Goal: Task Accomplishment & Management: Manage account settings

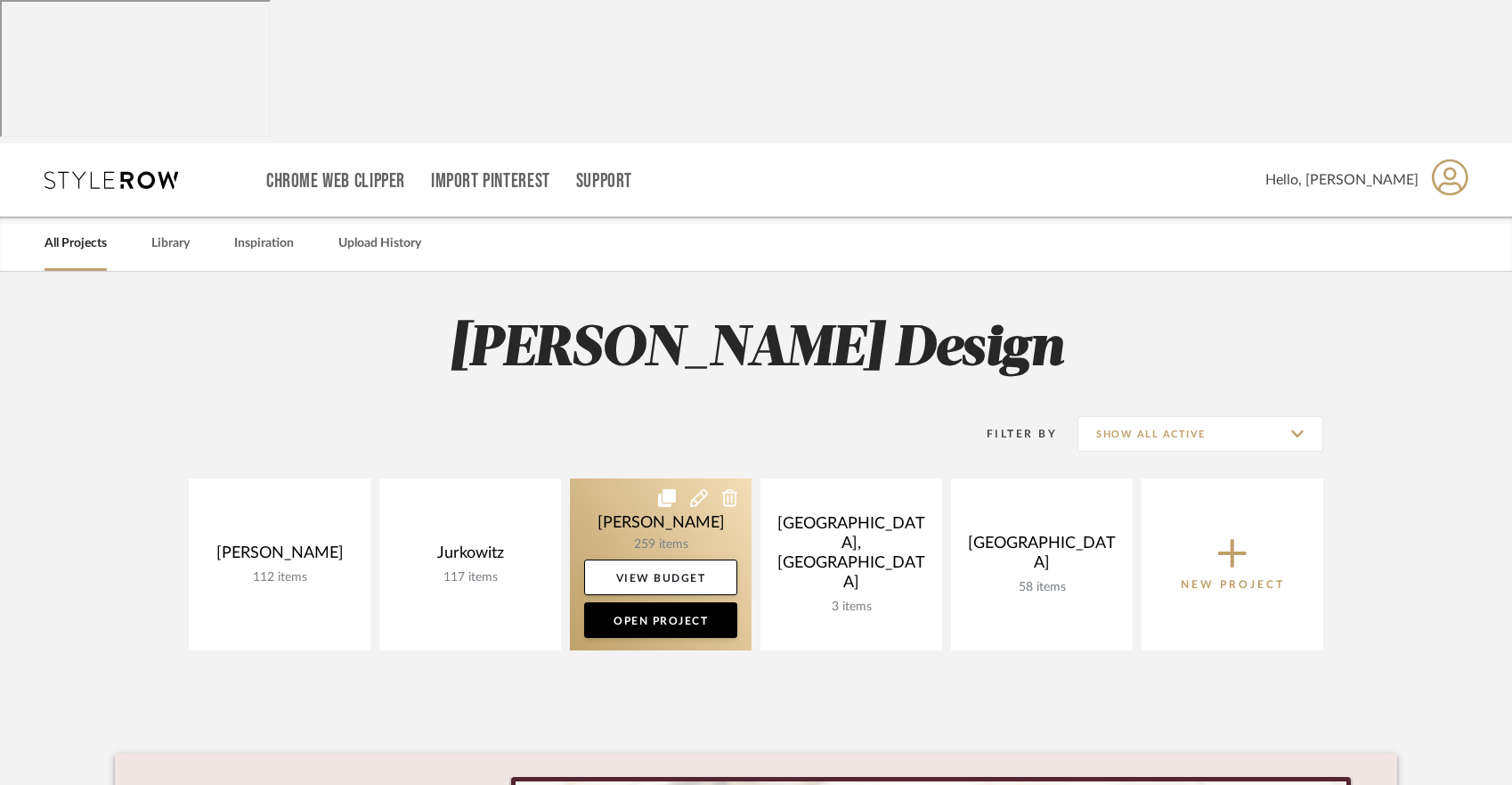
click at [625, 479] on link at bounding box center [660, 564] width 182 height 172
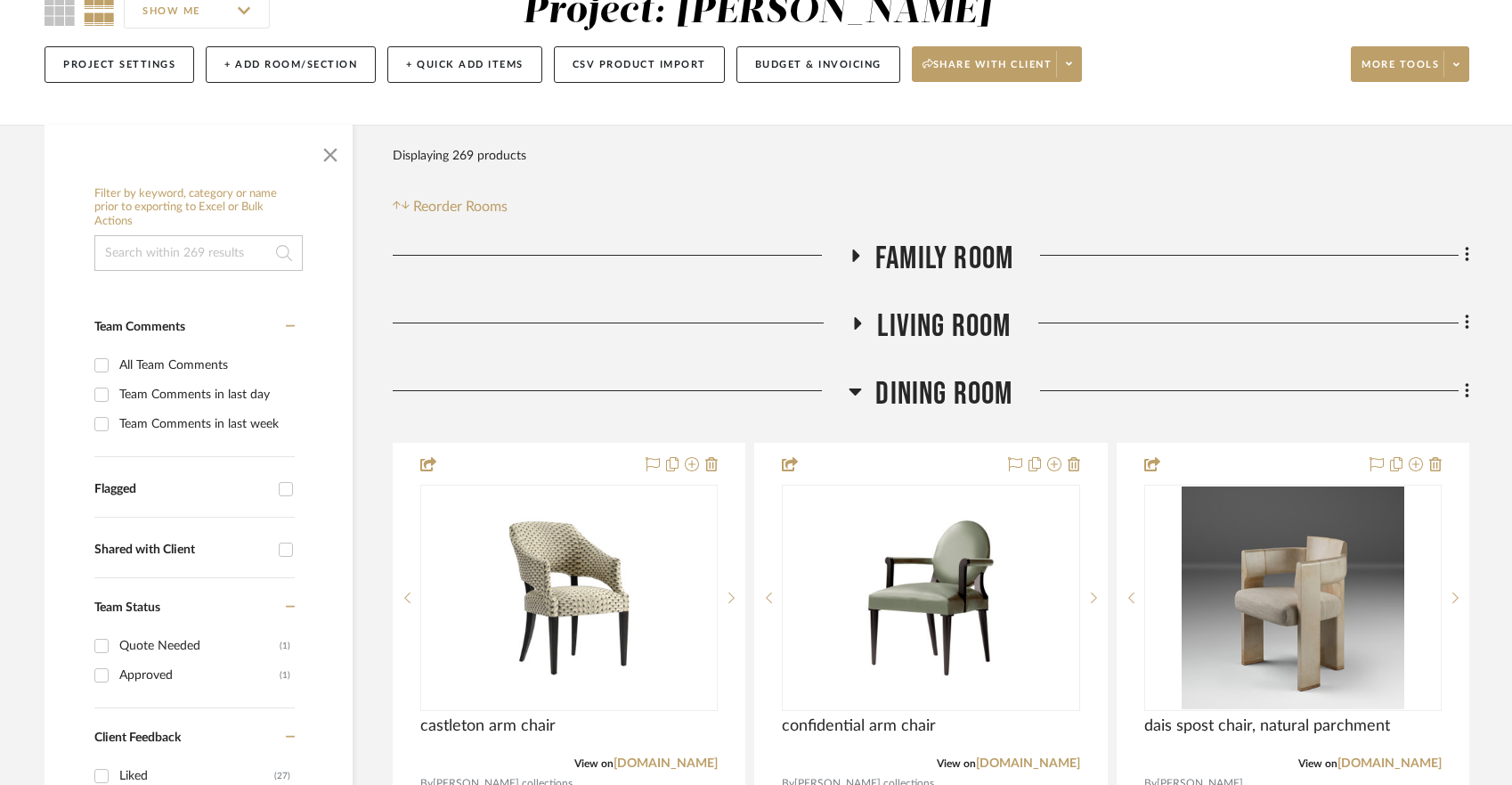
scroll to position [325, 0]
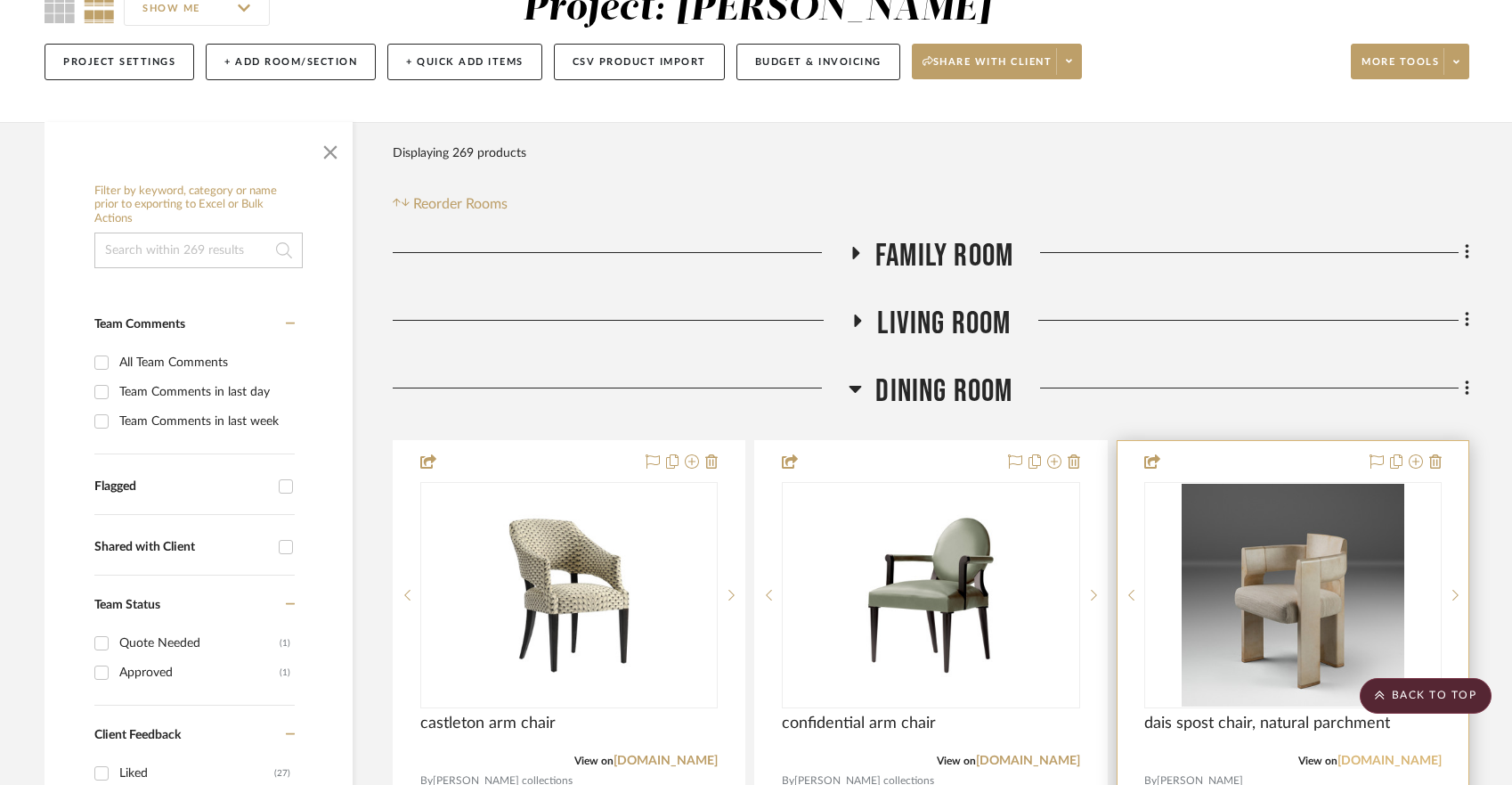
click at [1351, 755] on link "alexanderlamont.com" at bounding box center [1390, 760] width 105 height 12
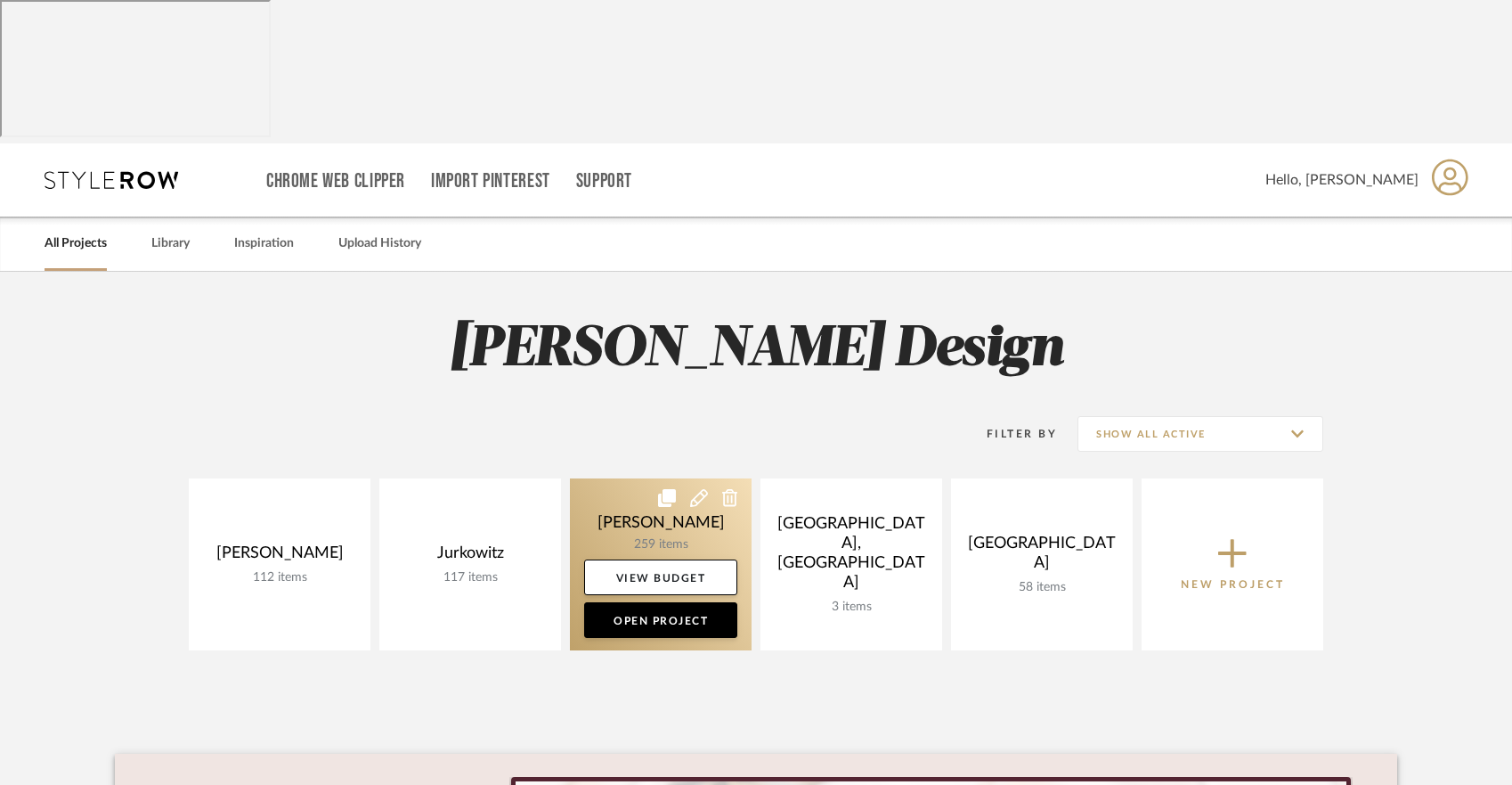
click at [668, 479] on link at bounding box center [660, 564] width 182 height 172
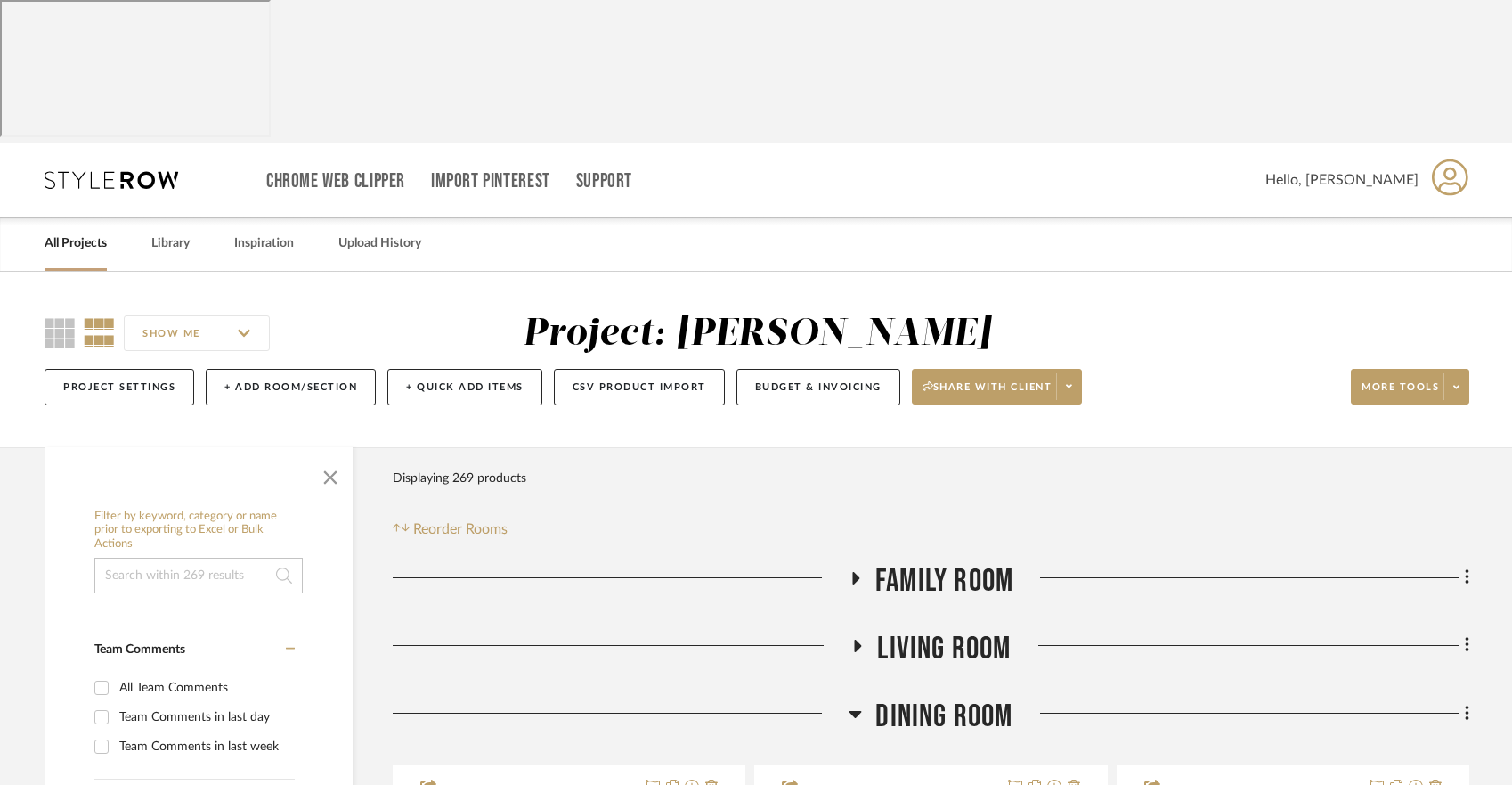
click at [52, 232] on link "All Projects" at bounding box center [75, 244] width 62 height 25
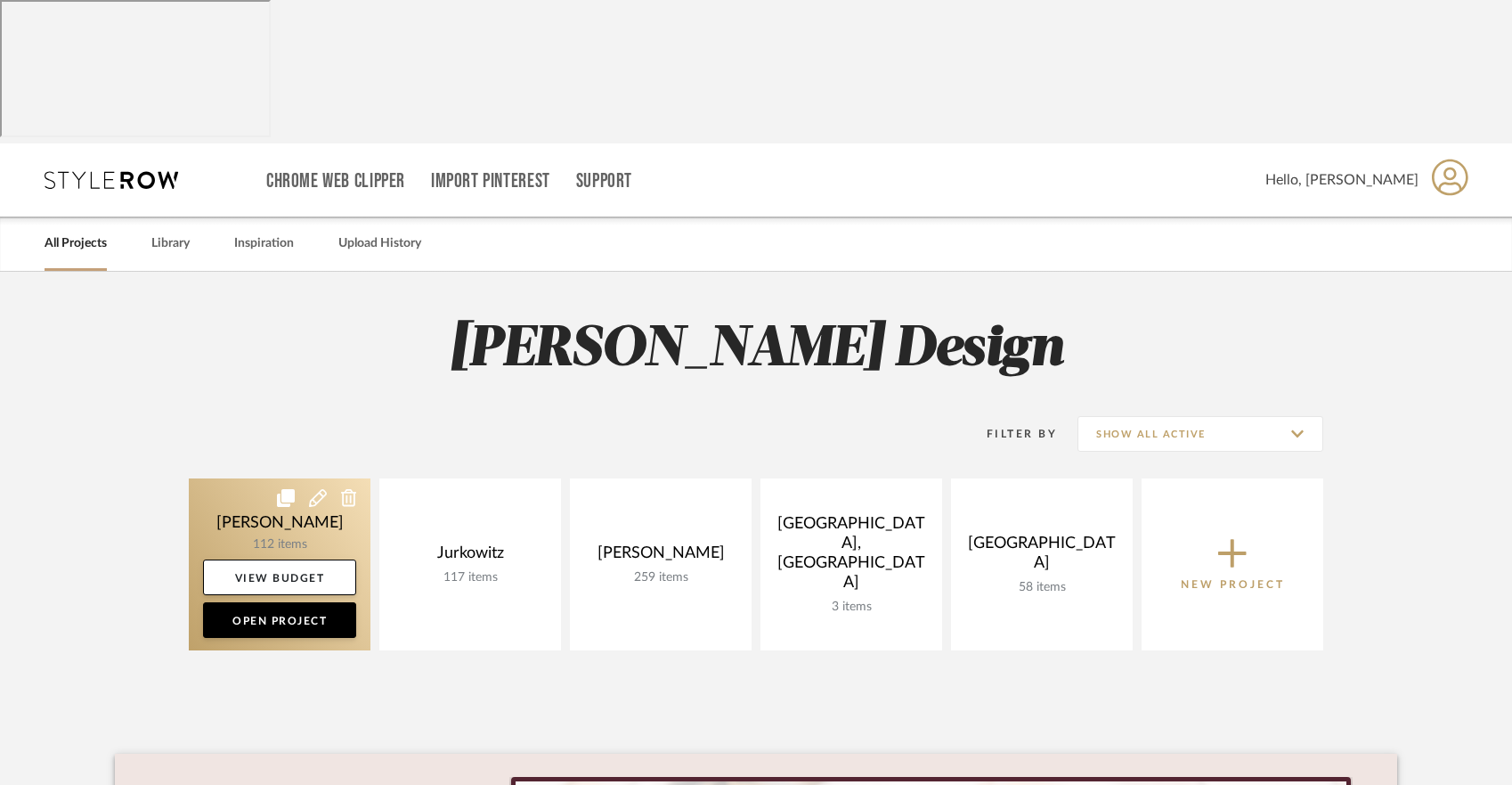
click at [342, 489] on icon at bounding box center [349, 498] width 16 height 18
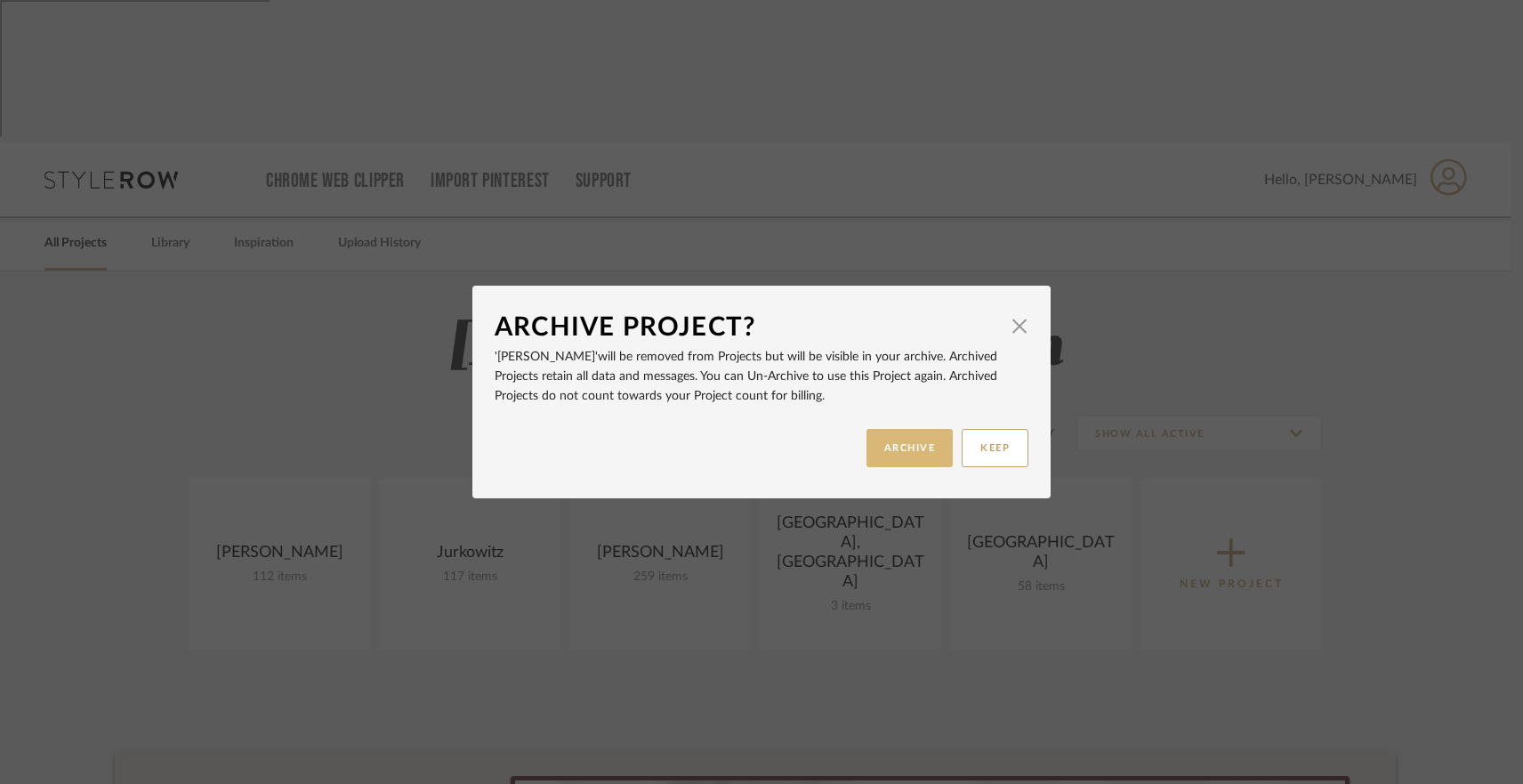
click at [883, 452] on button "ARCHIVE" at bounding box center [910, 448] width 88 height 39
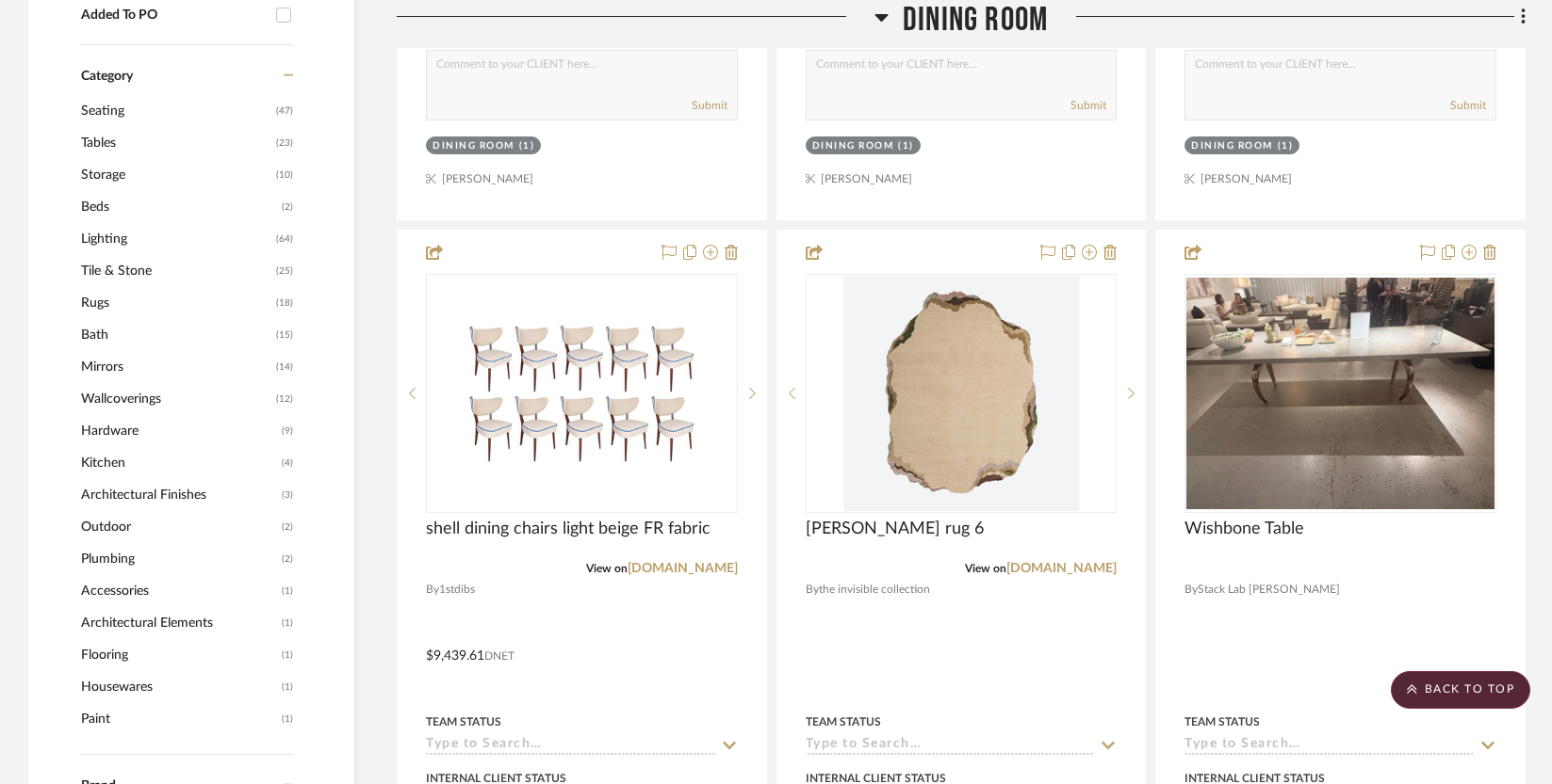
click at [888, 15] on h3 "Dining Room" at bounding box center [961, 20] width 173 height 41
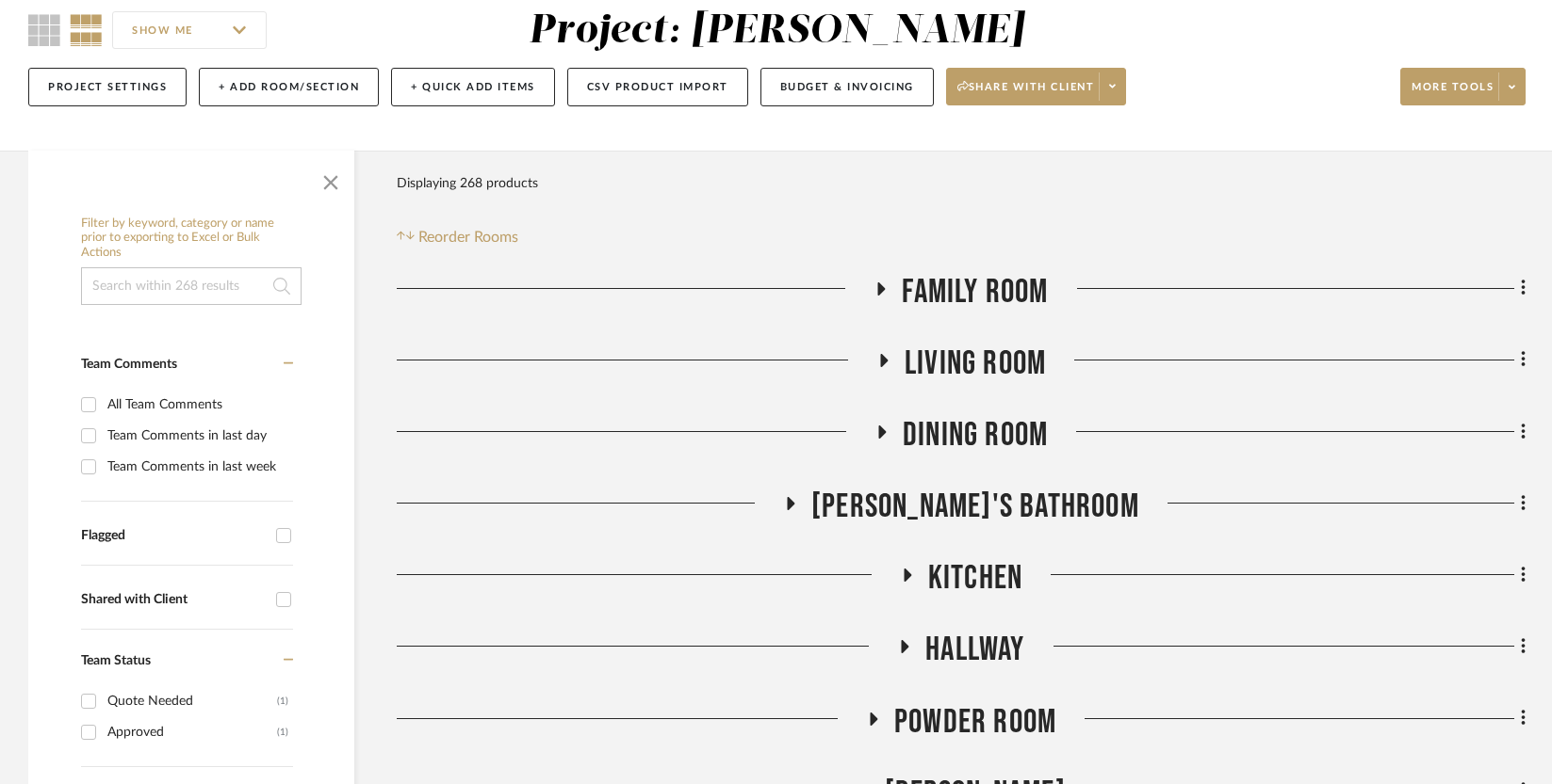
scroll to position [329, 0]
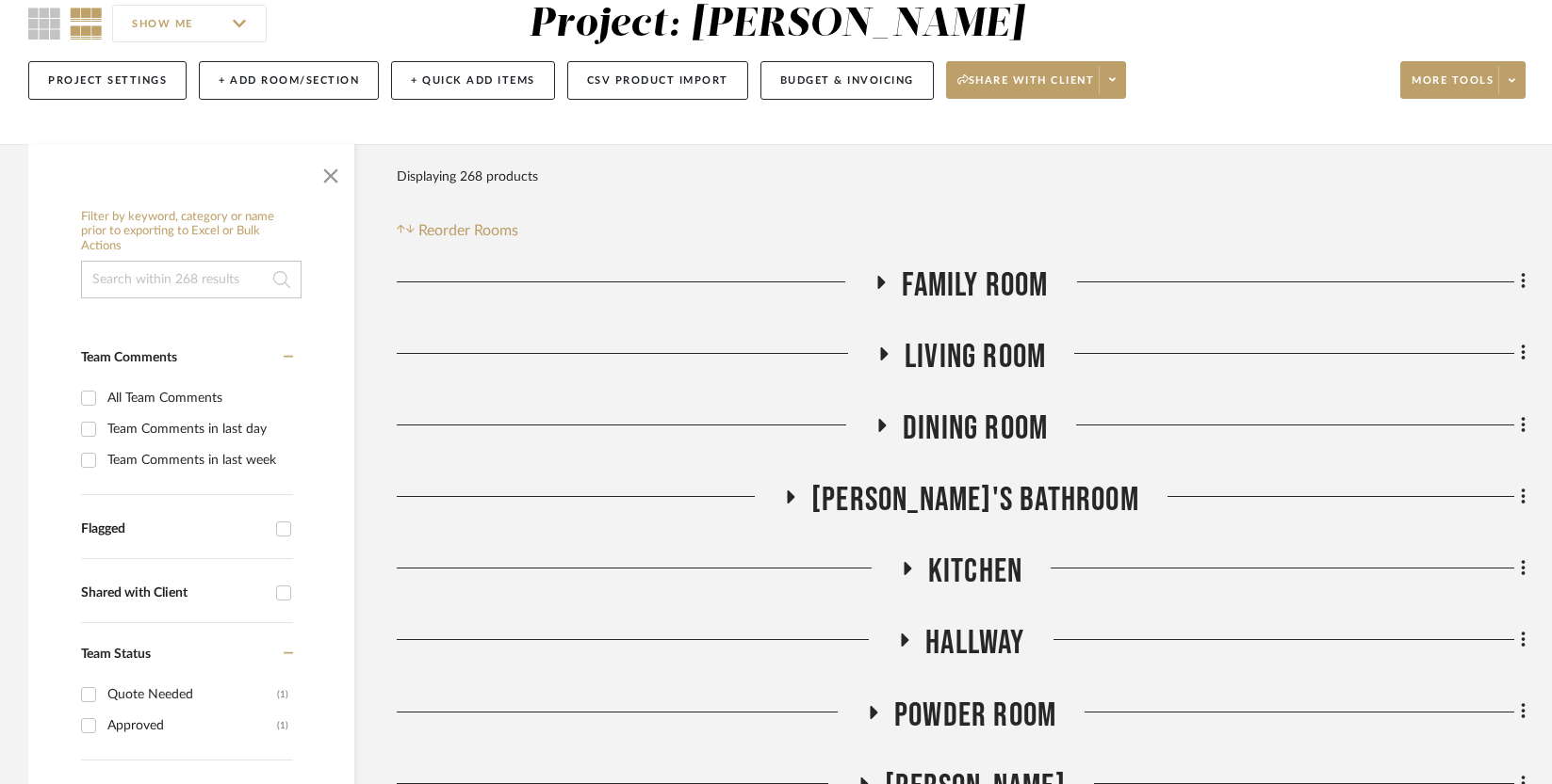
click at [881, 276] on icon at bounding box center [882, 282] width 8 height 13
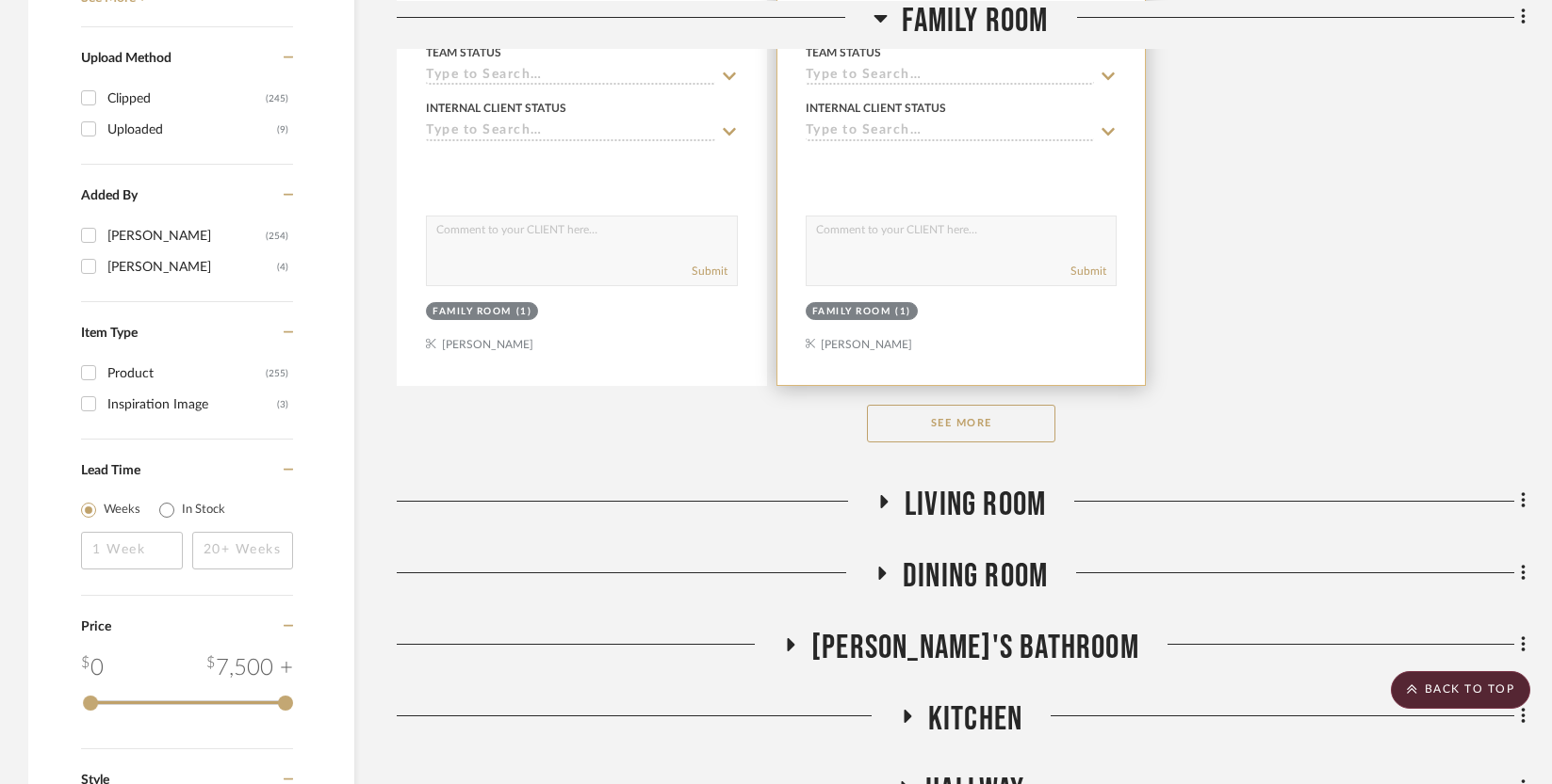
scroll to position [2818, 0]
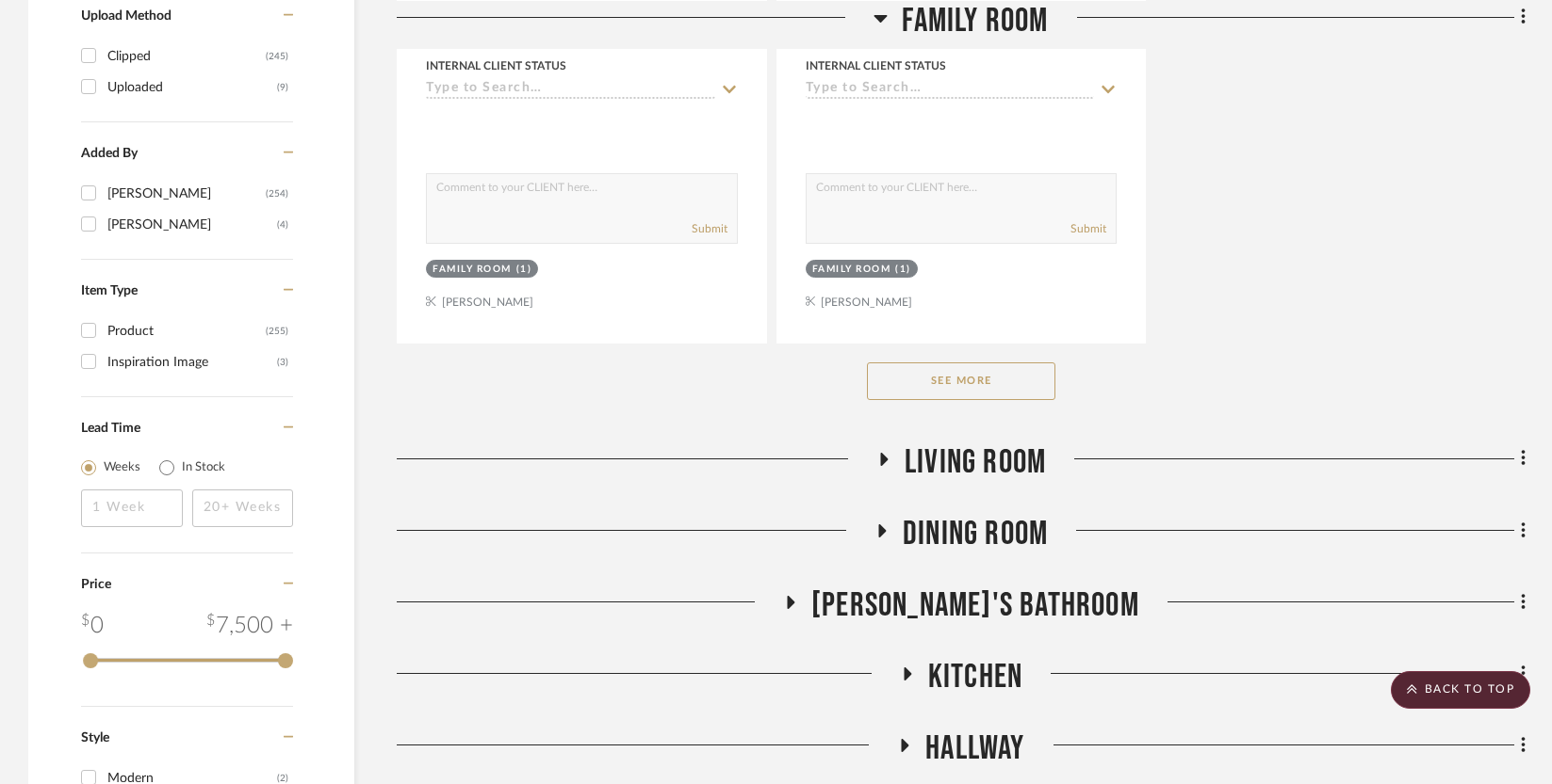
click at [940, 364] on button "See More" at bounding box center [961, 382] width 188 height 38
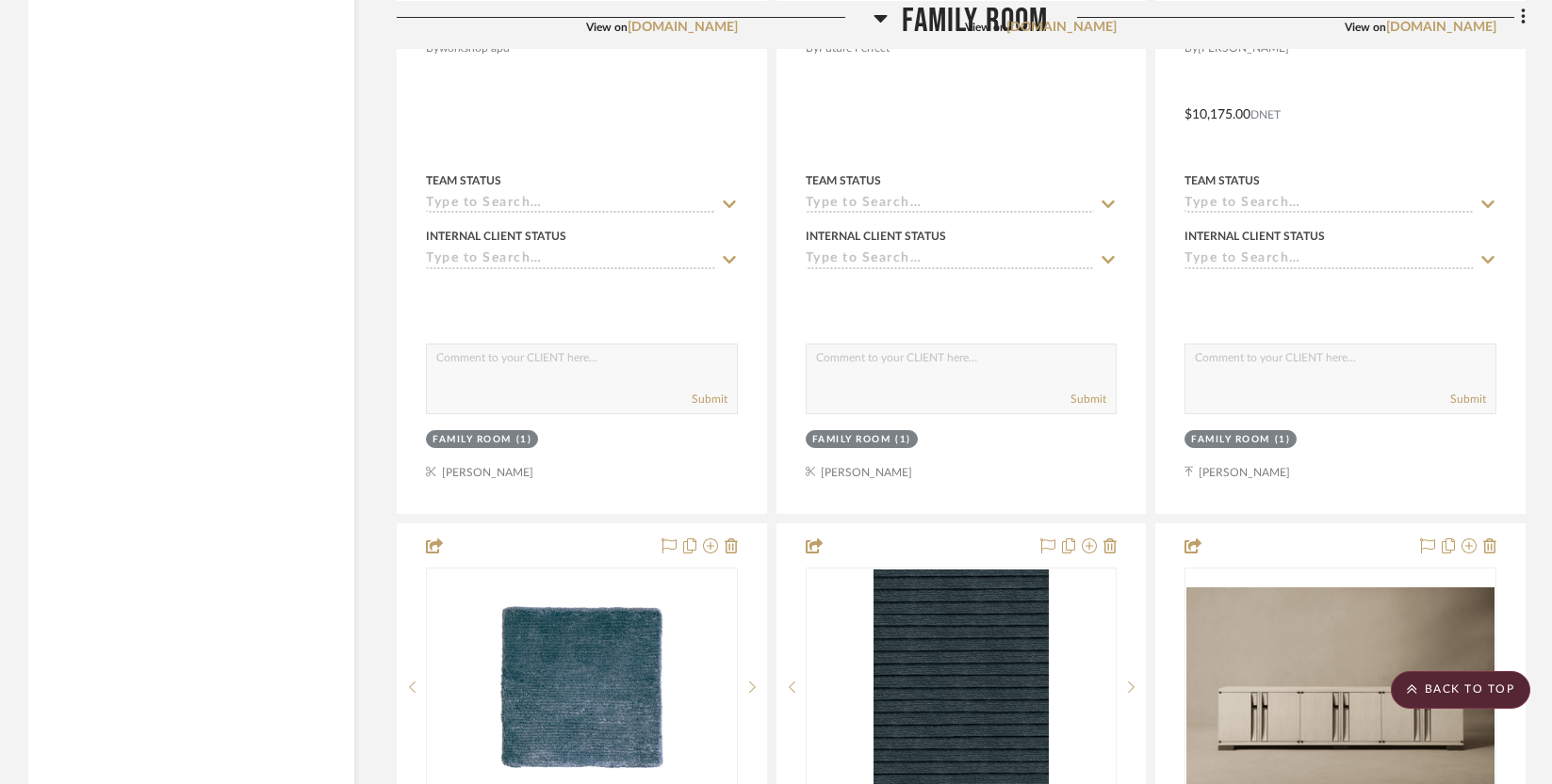
scroll to position [5556, 0]
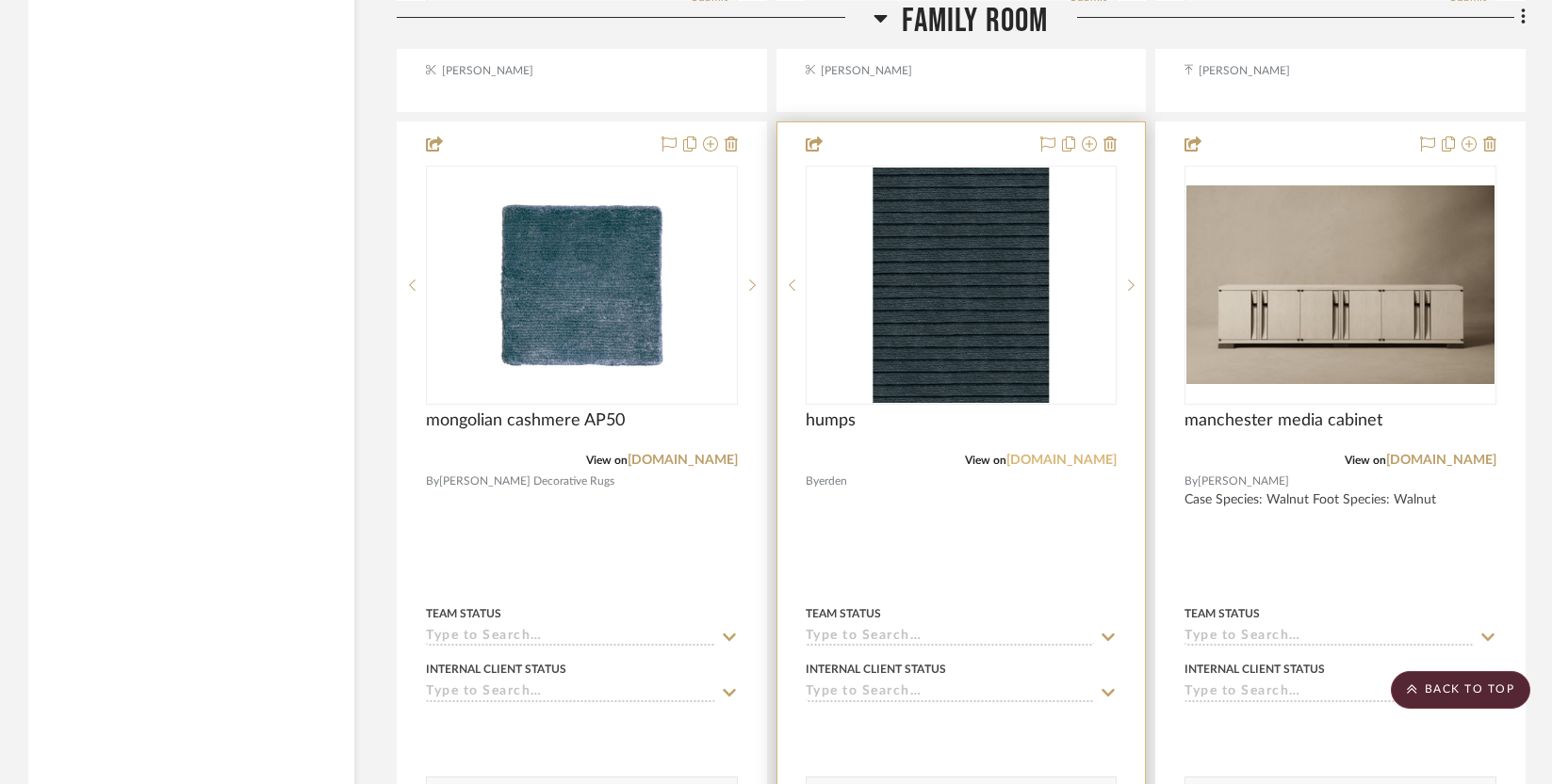
click at [1074, 467] on link "[DOMAIN_NAME]" at bounding box center [1061, 460] width 111 height 13
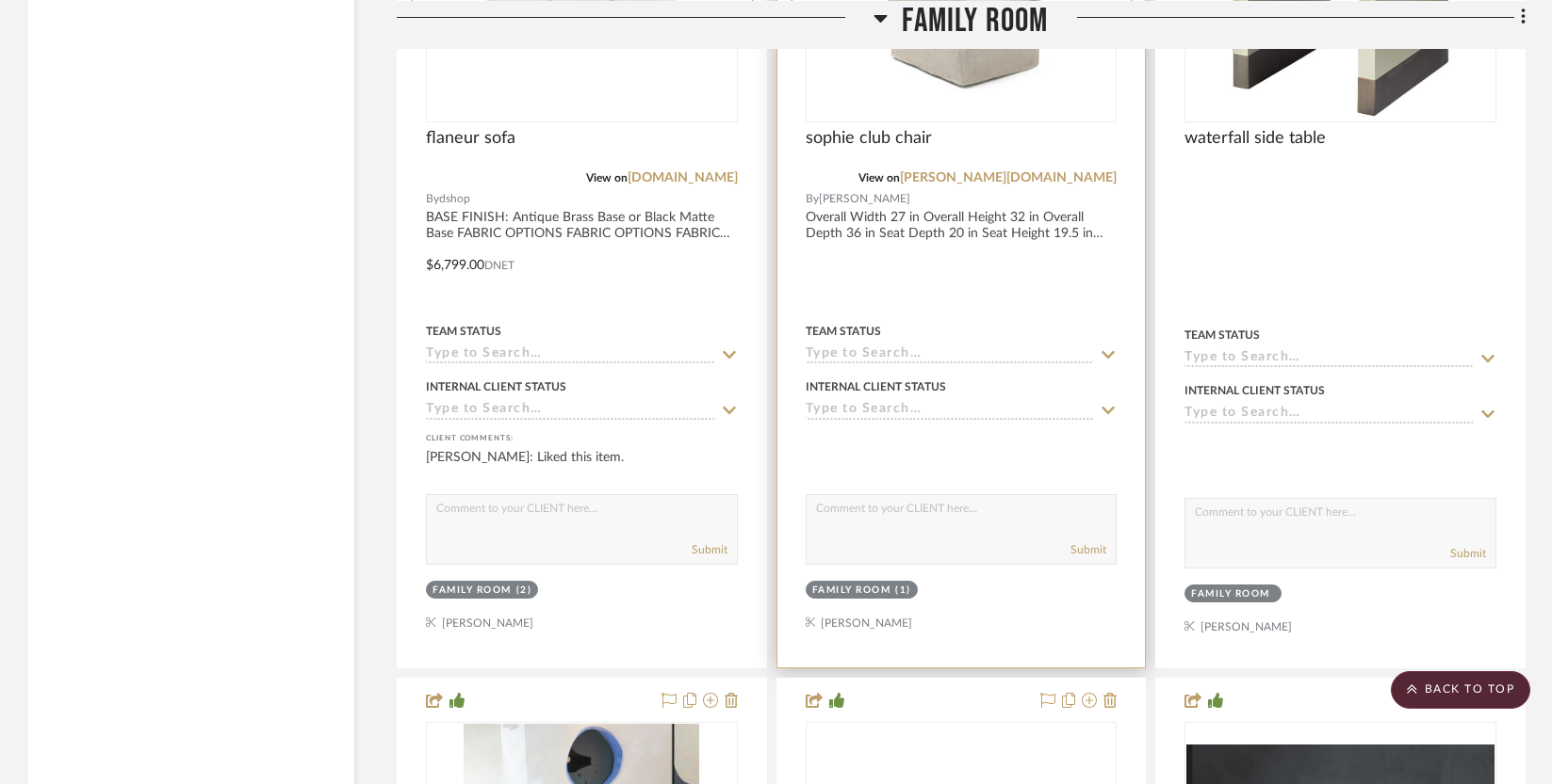
scroll to position [9166, 0]
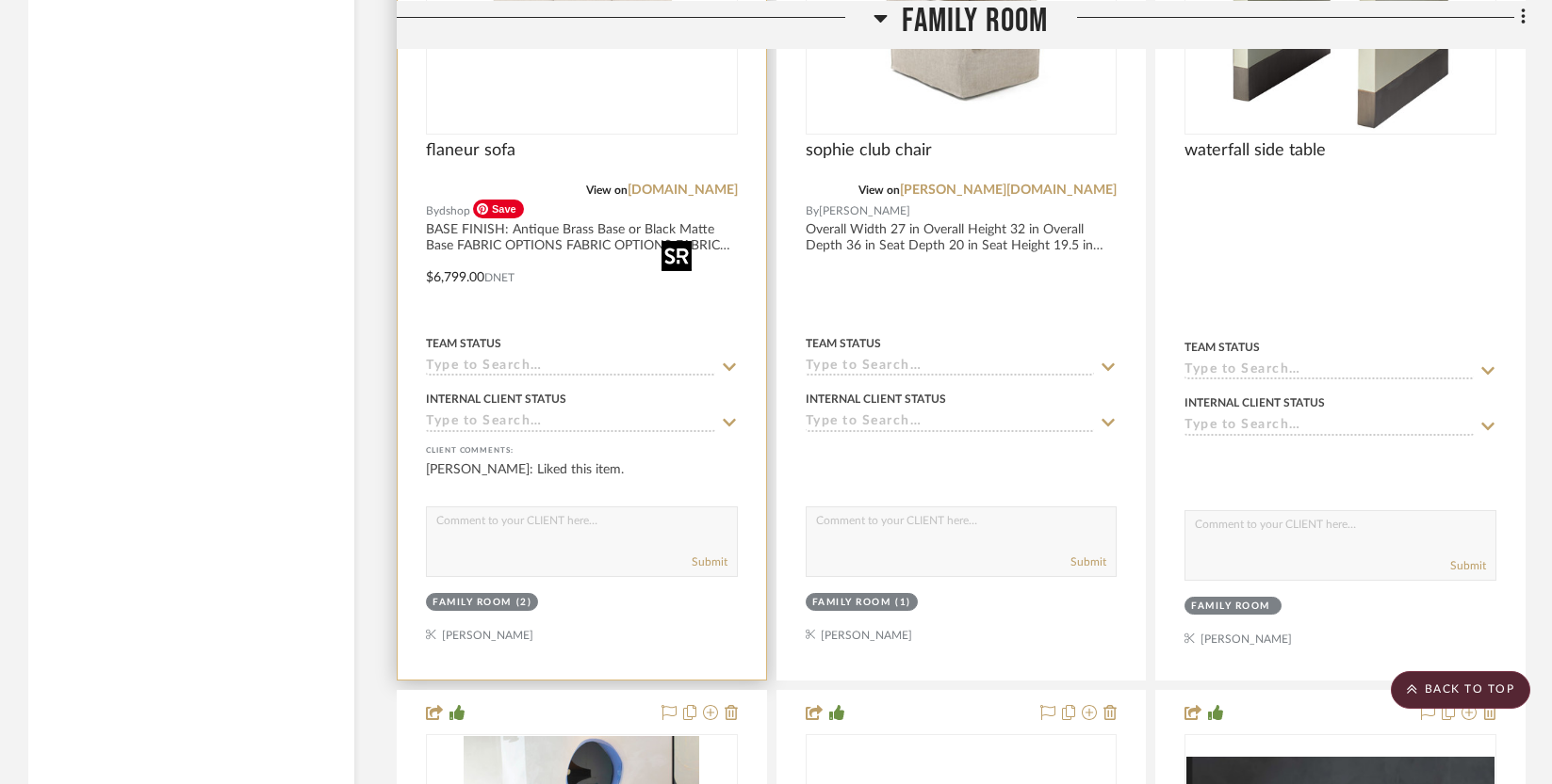
click at [548, 132] on img "0" at bounding box center [581, 15] width 235 height 235
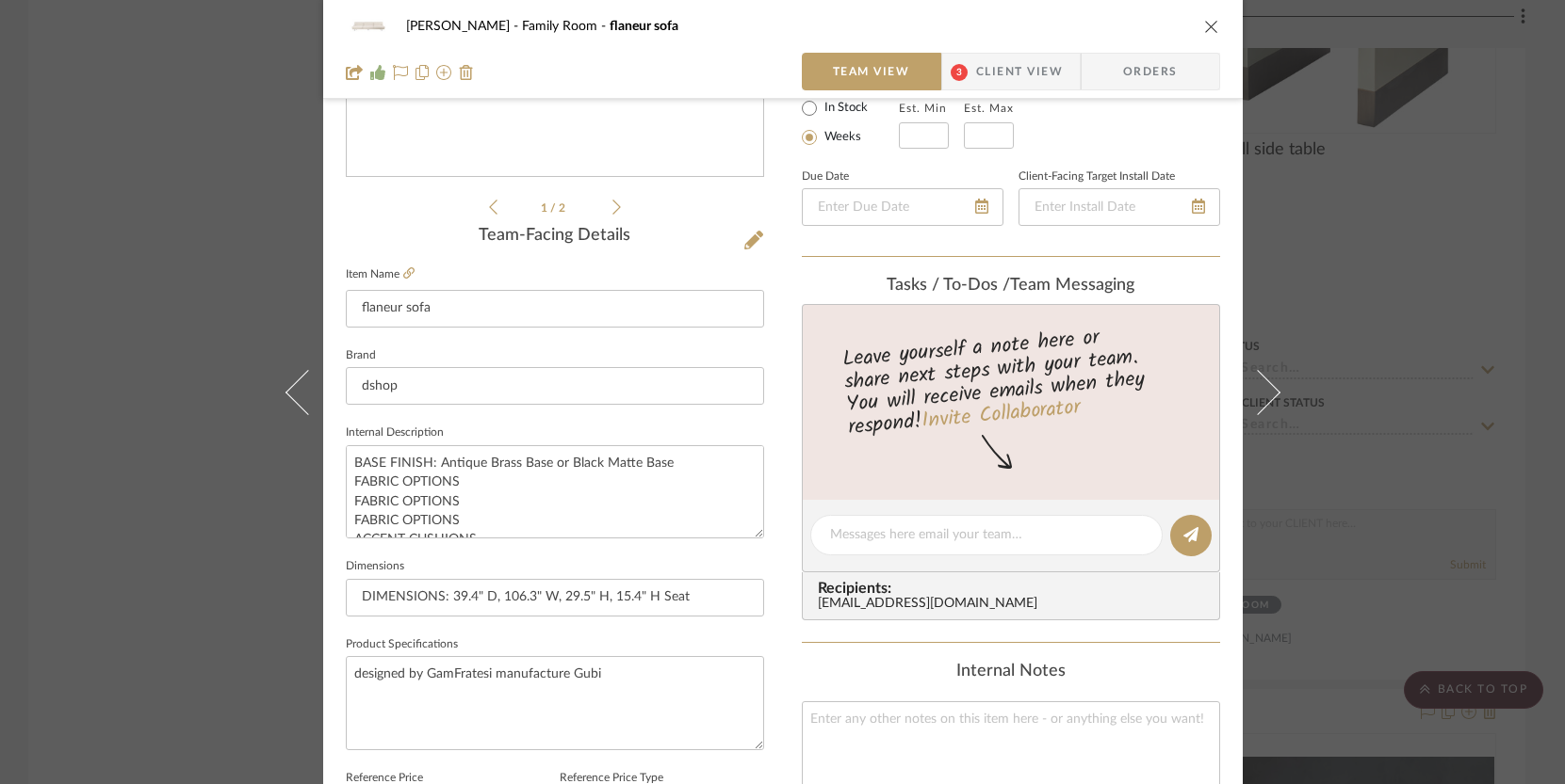
scroll to position [965, 0]
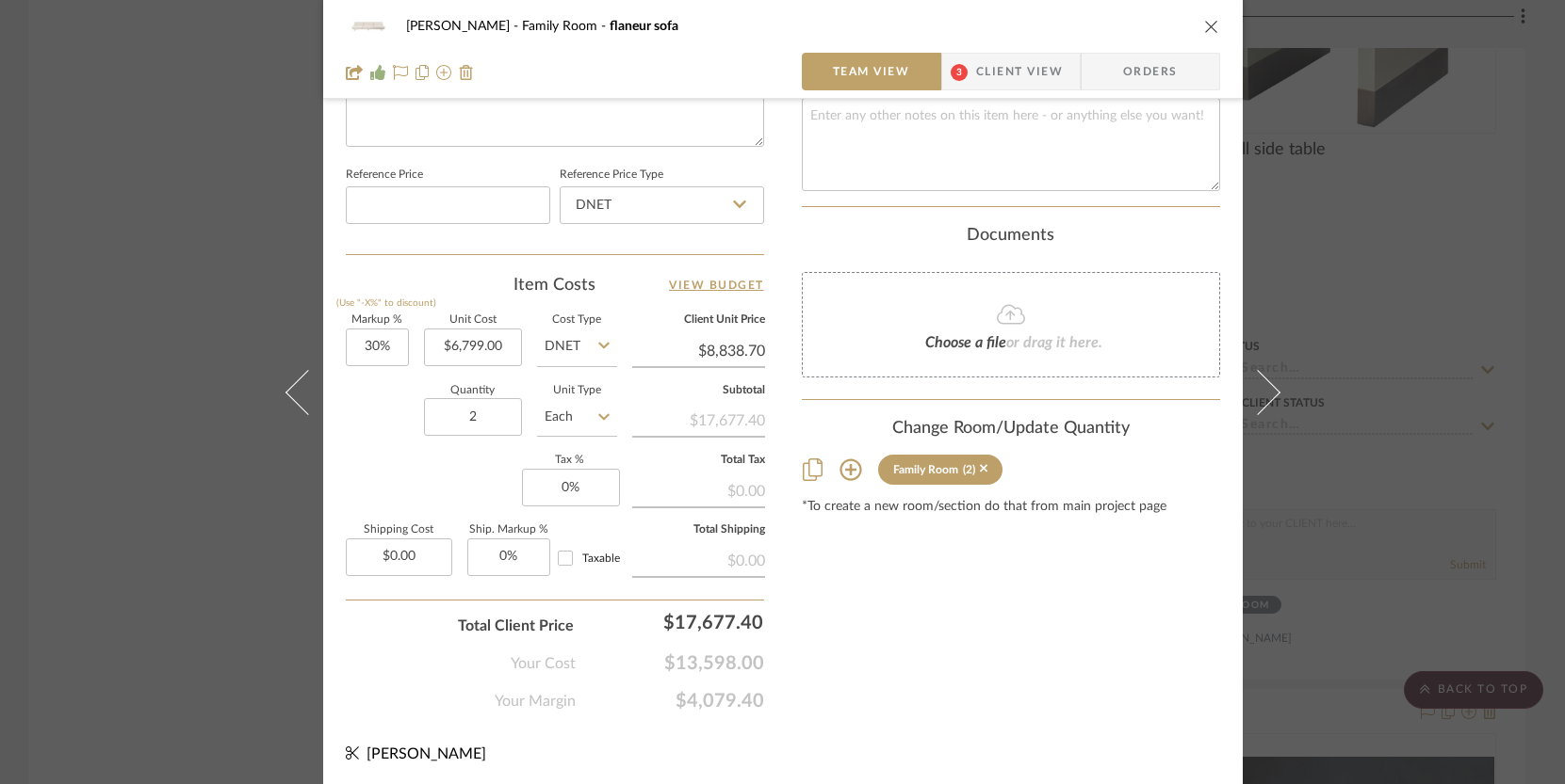
click at [119, 284] on div "McCann Family Room flaneur sofa Team View 3 Client View Orders 1 / 2 Team-Facin…" at bounding box center [782, 392] width 1565 height 784
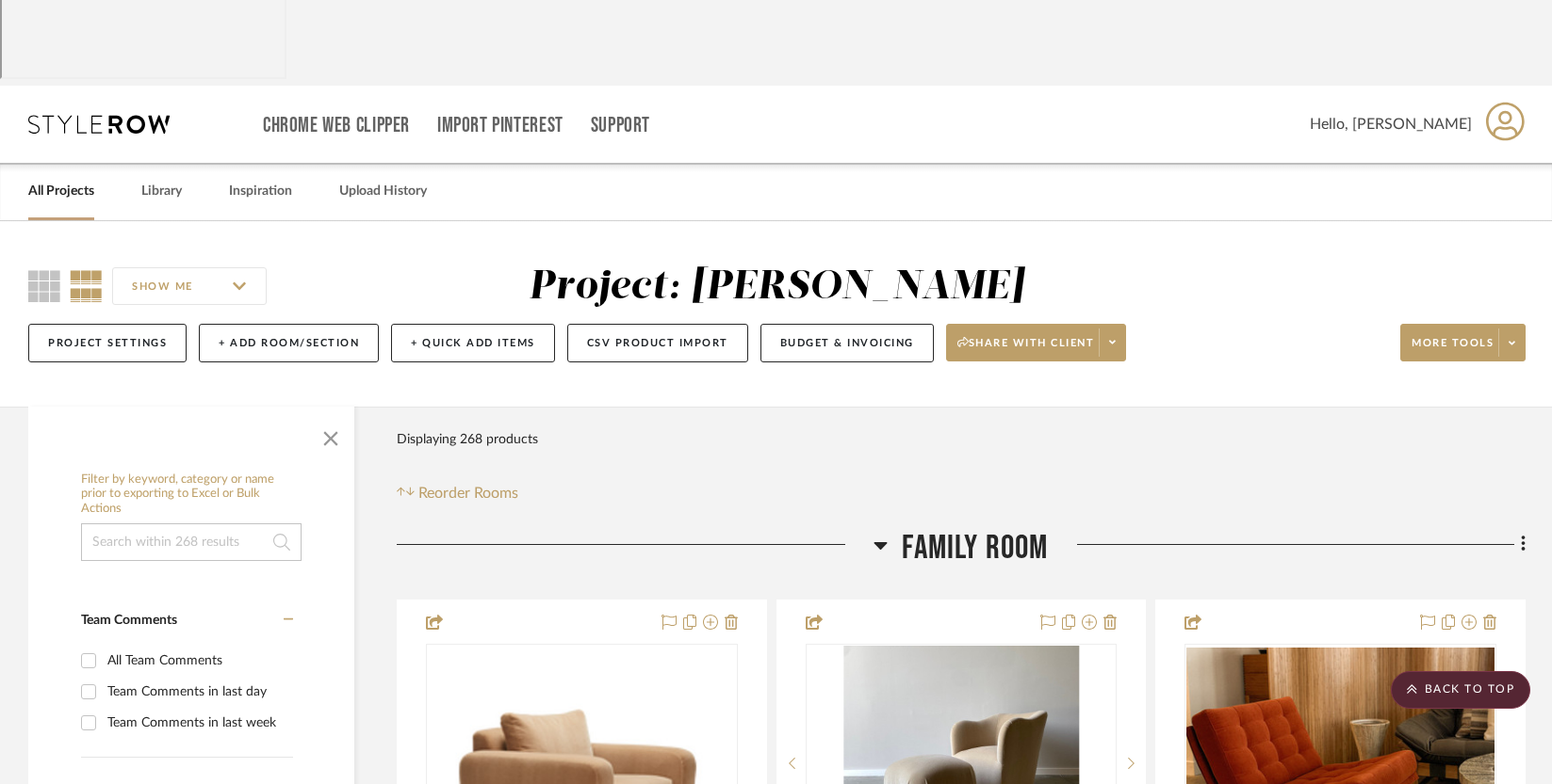
scroll to position [0, 0]
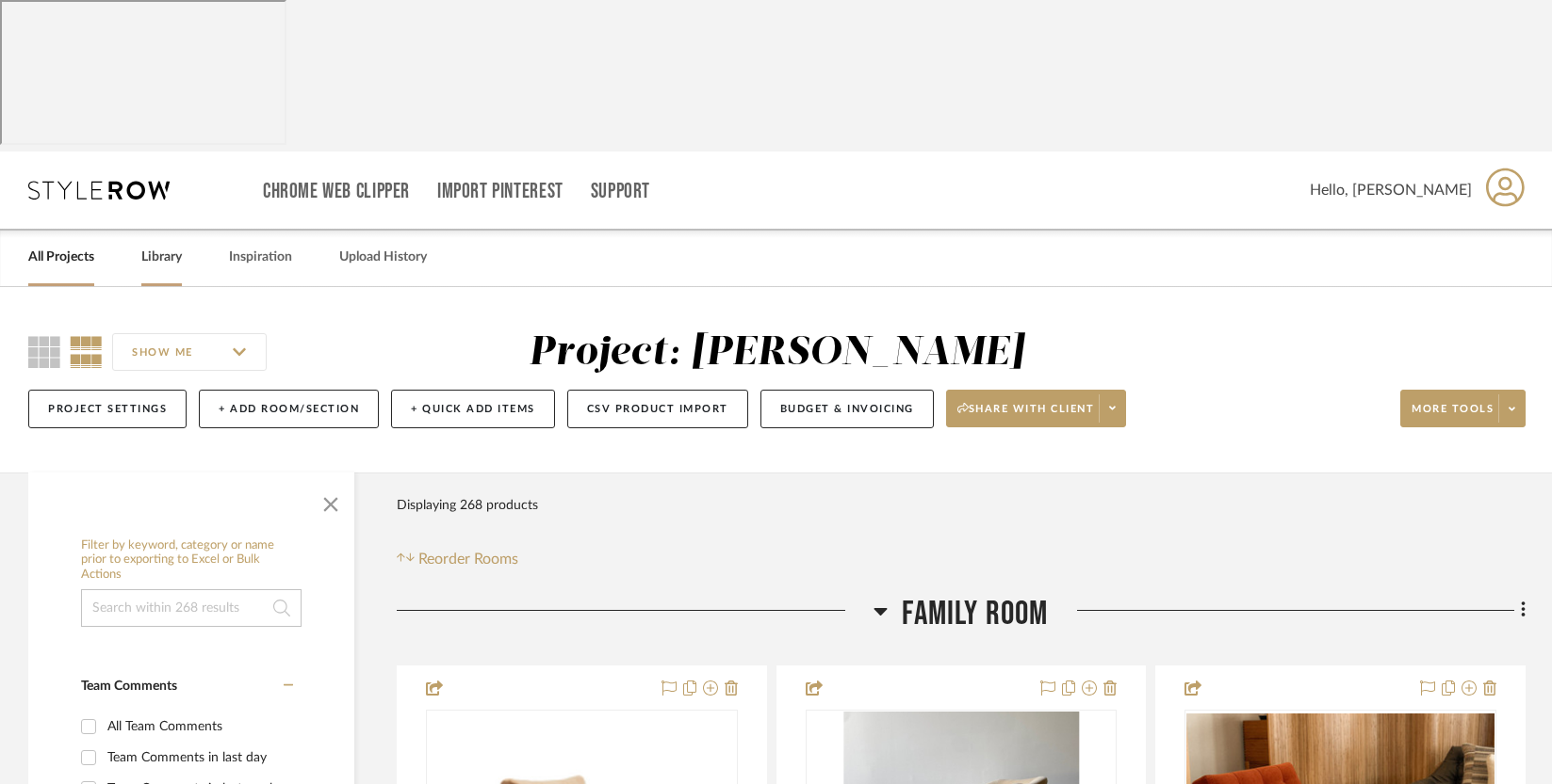
click at [157, 245] on link "Library" at bounding box center [161, 258] width 41 height 26
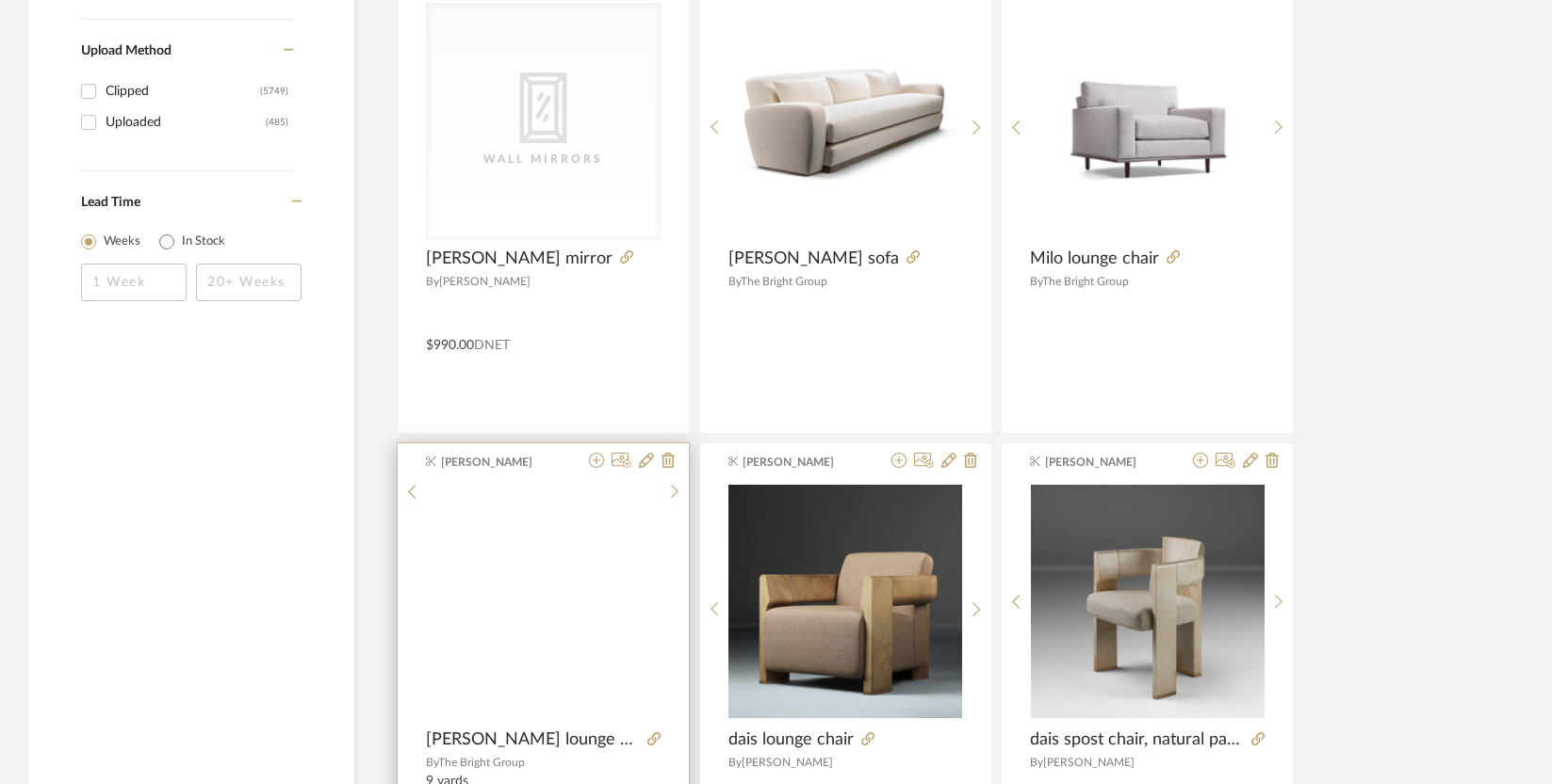
scroll to position [2962, 0]
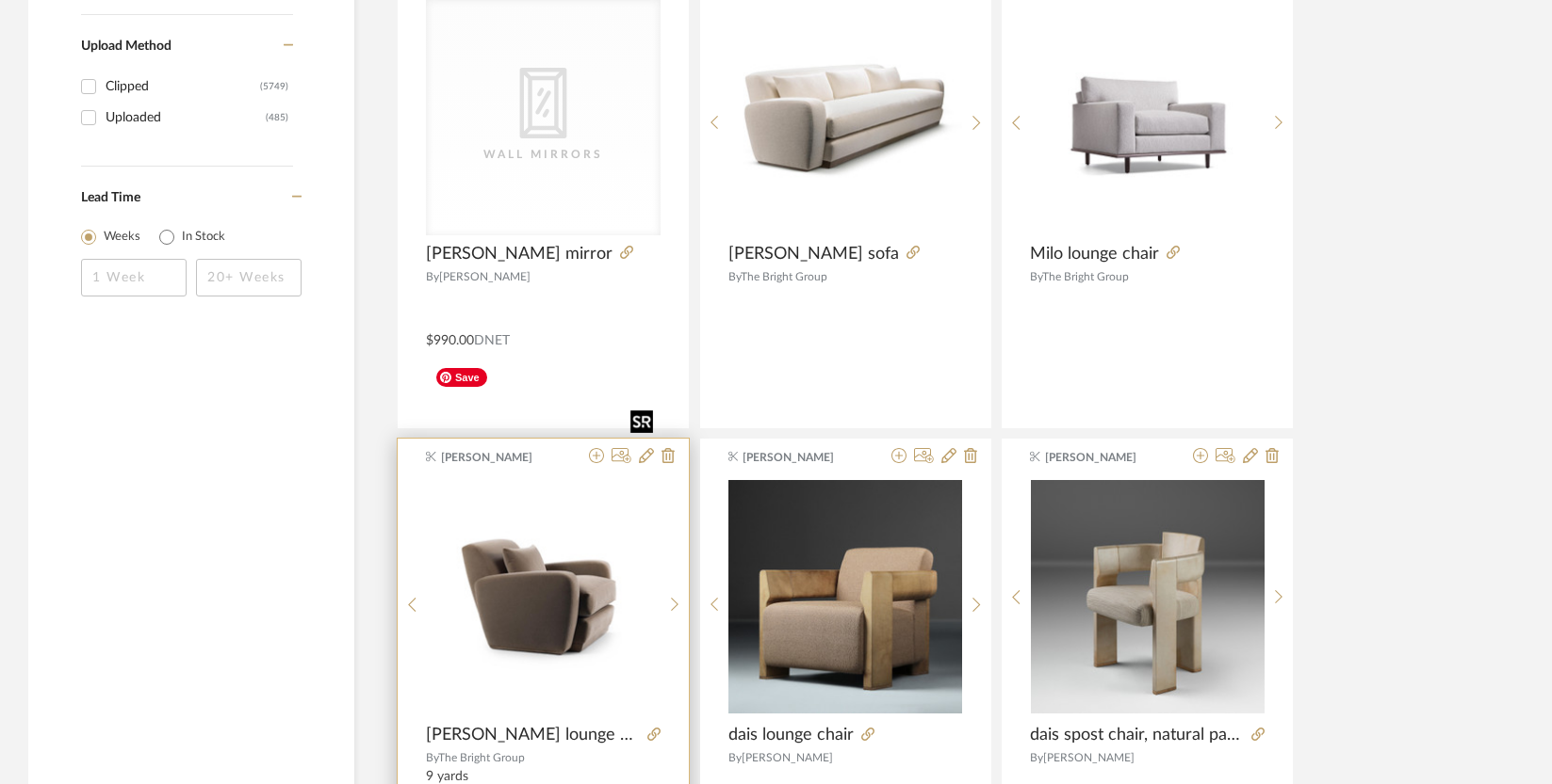
click at [0, 0] on img at bounding box center [0, 0] width 0 height 0
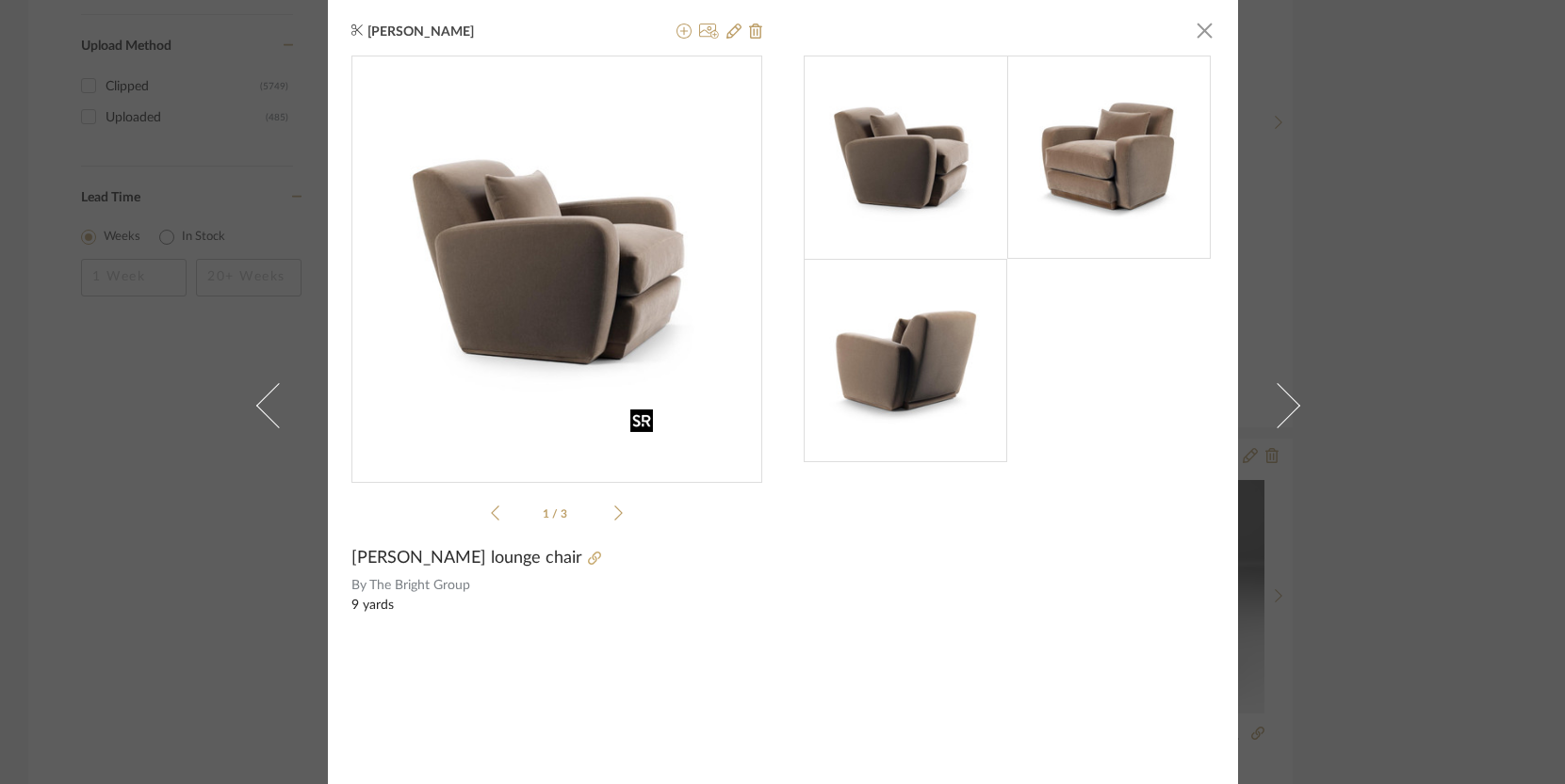
scroll to position [1, 0]
click at [588, 564] on icon at bounding box center [594, 557] width 13 height 13
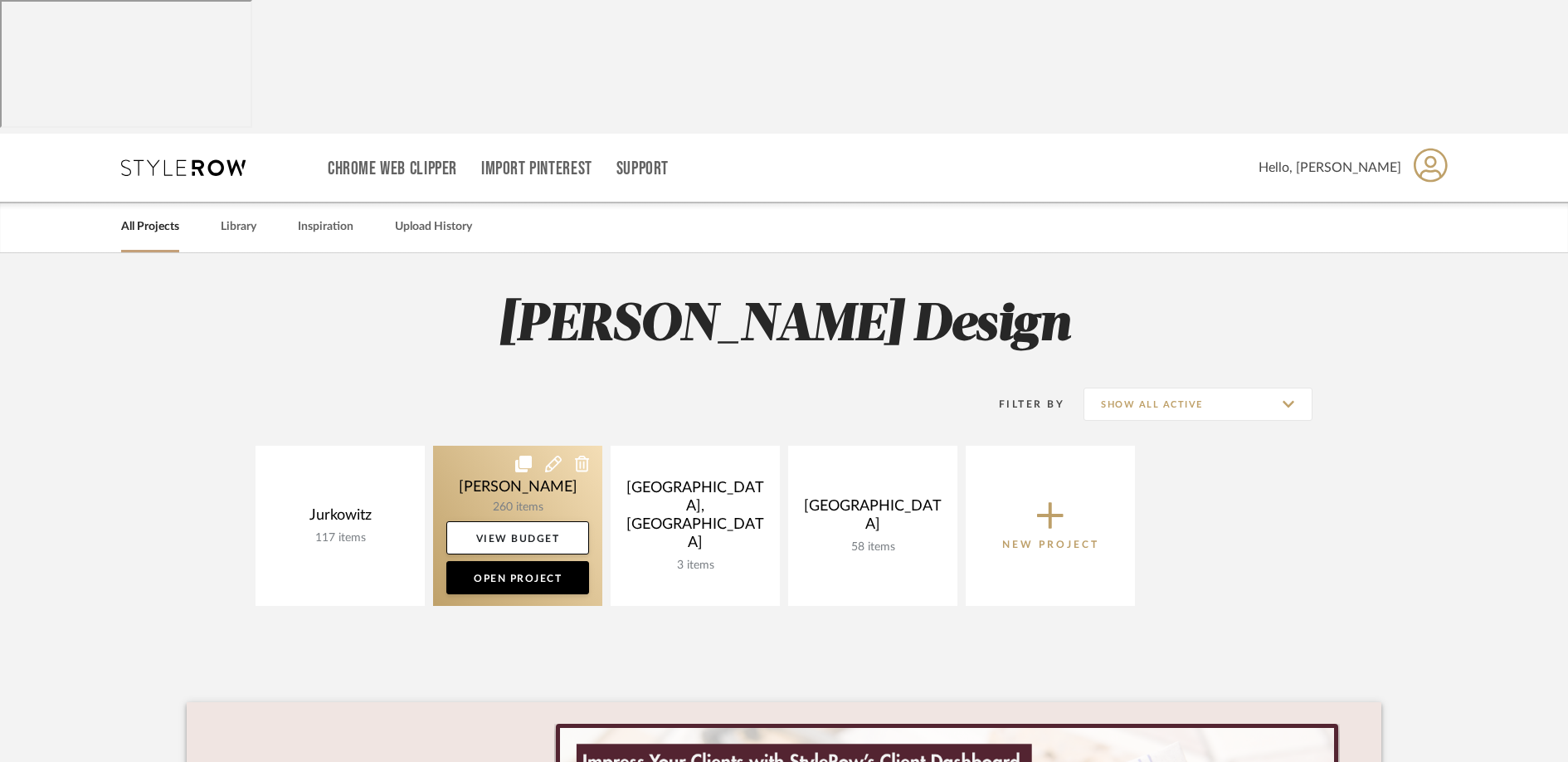
click at [502, 446] on link at bounding box center [517, 526] width 169 height 160
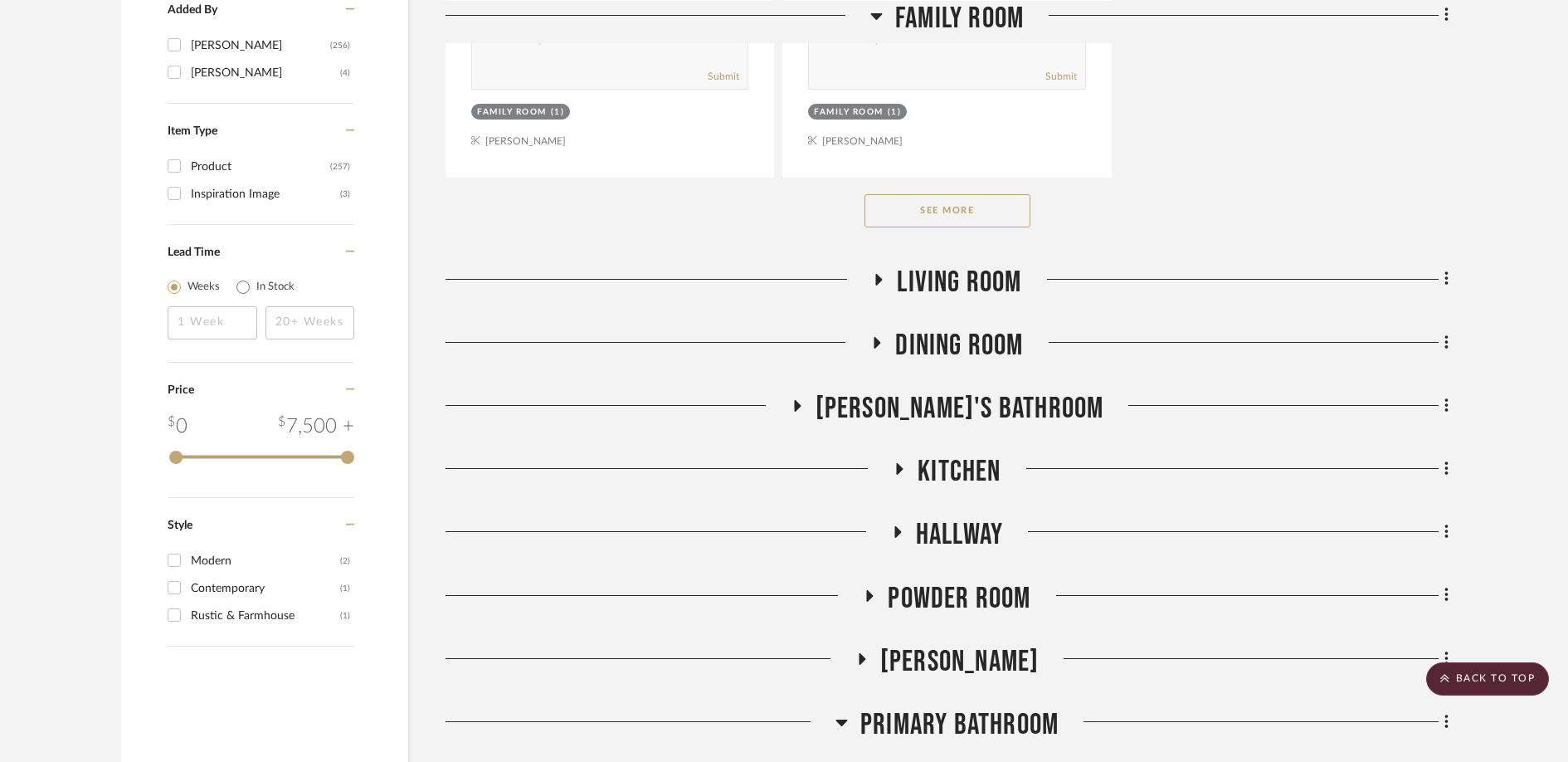
scroll to position [2613, 0]
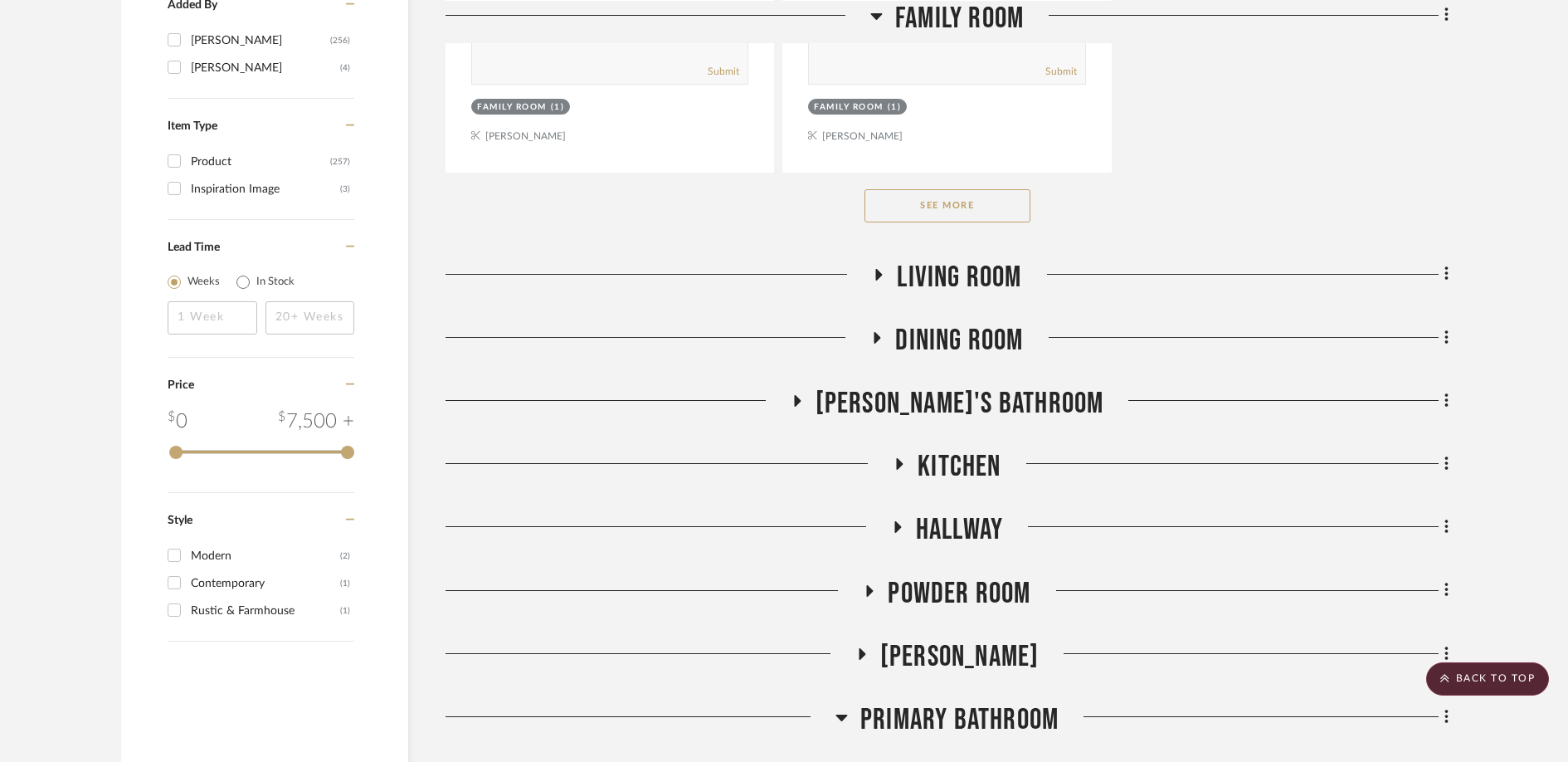
click at [871, 587] on icon at bounding box center [871, 590] width 7 height 11
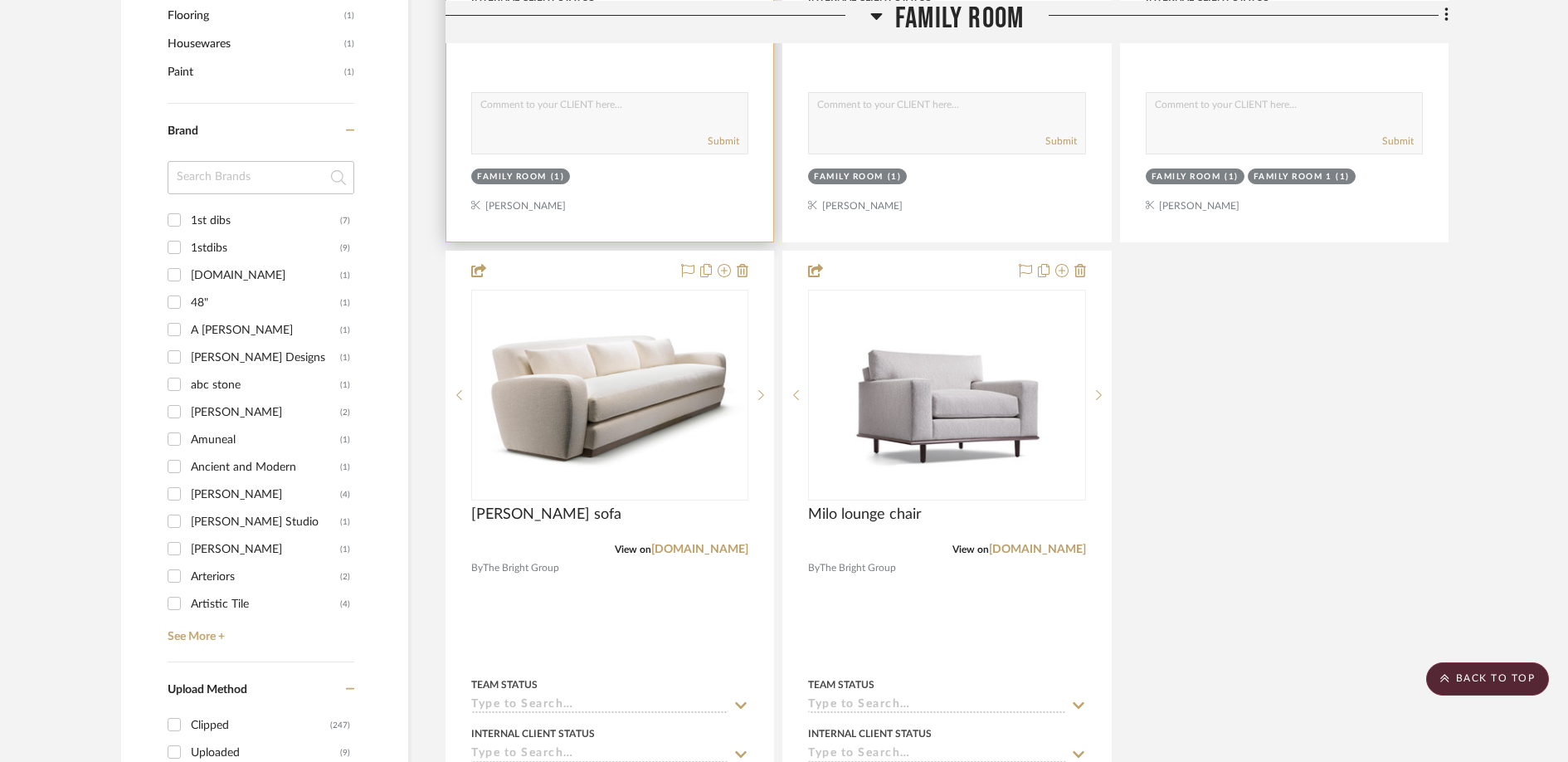
scroll to position [1771, 0]
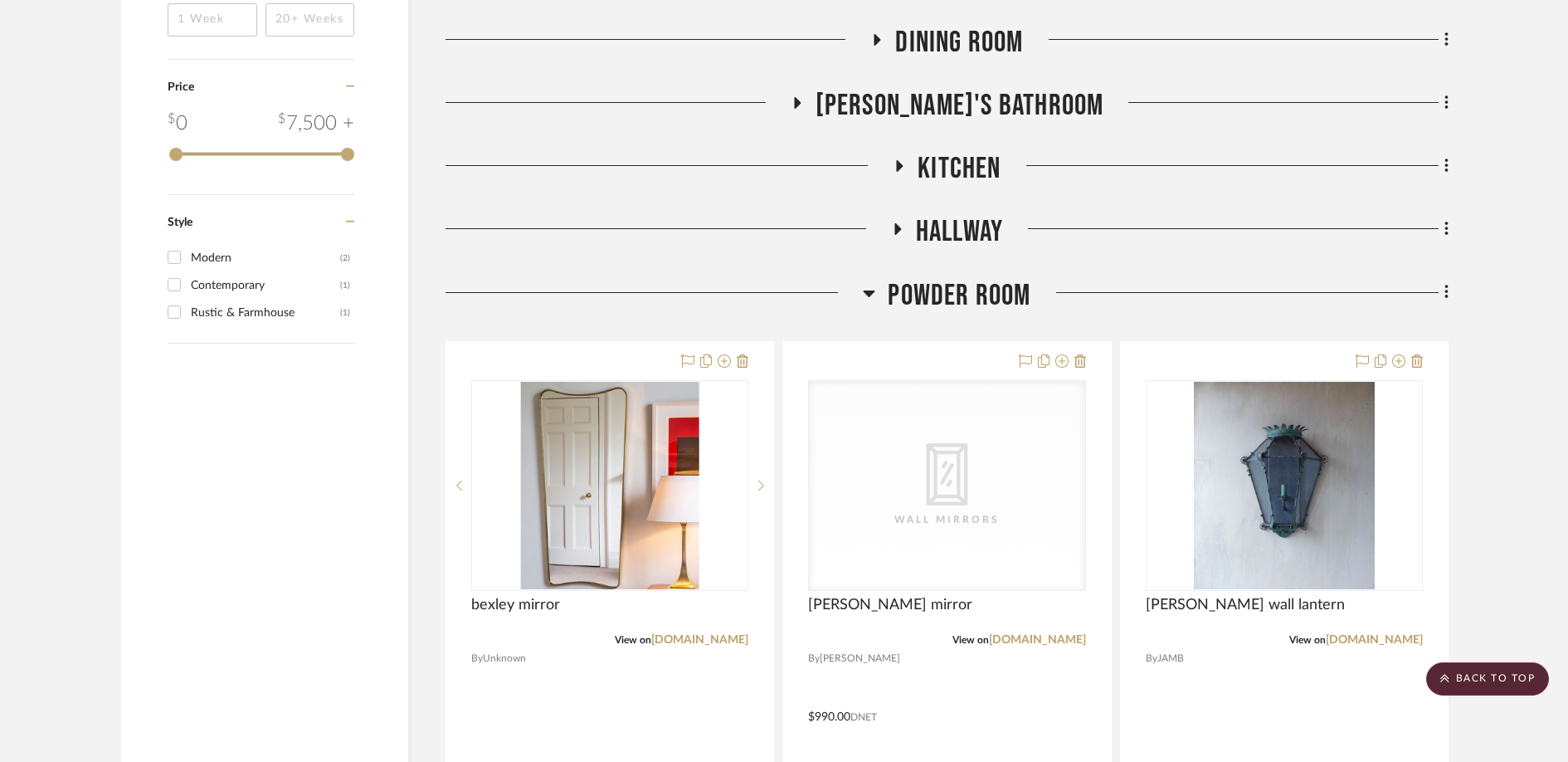
scroll to position [2914, 0]
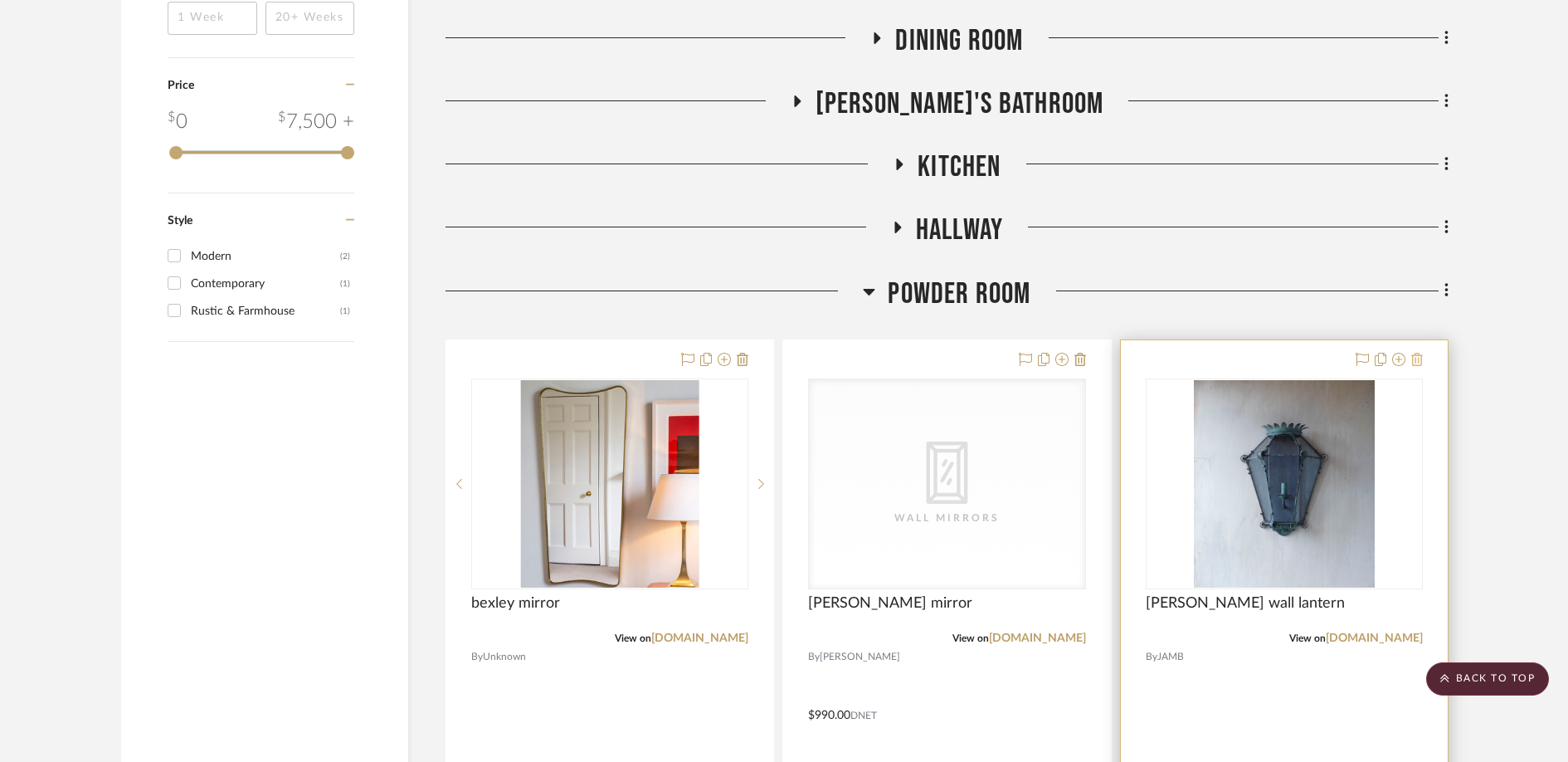
click at [1413, 366] on icon at bounding box center [1417, 359] width 11 height 13
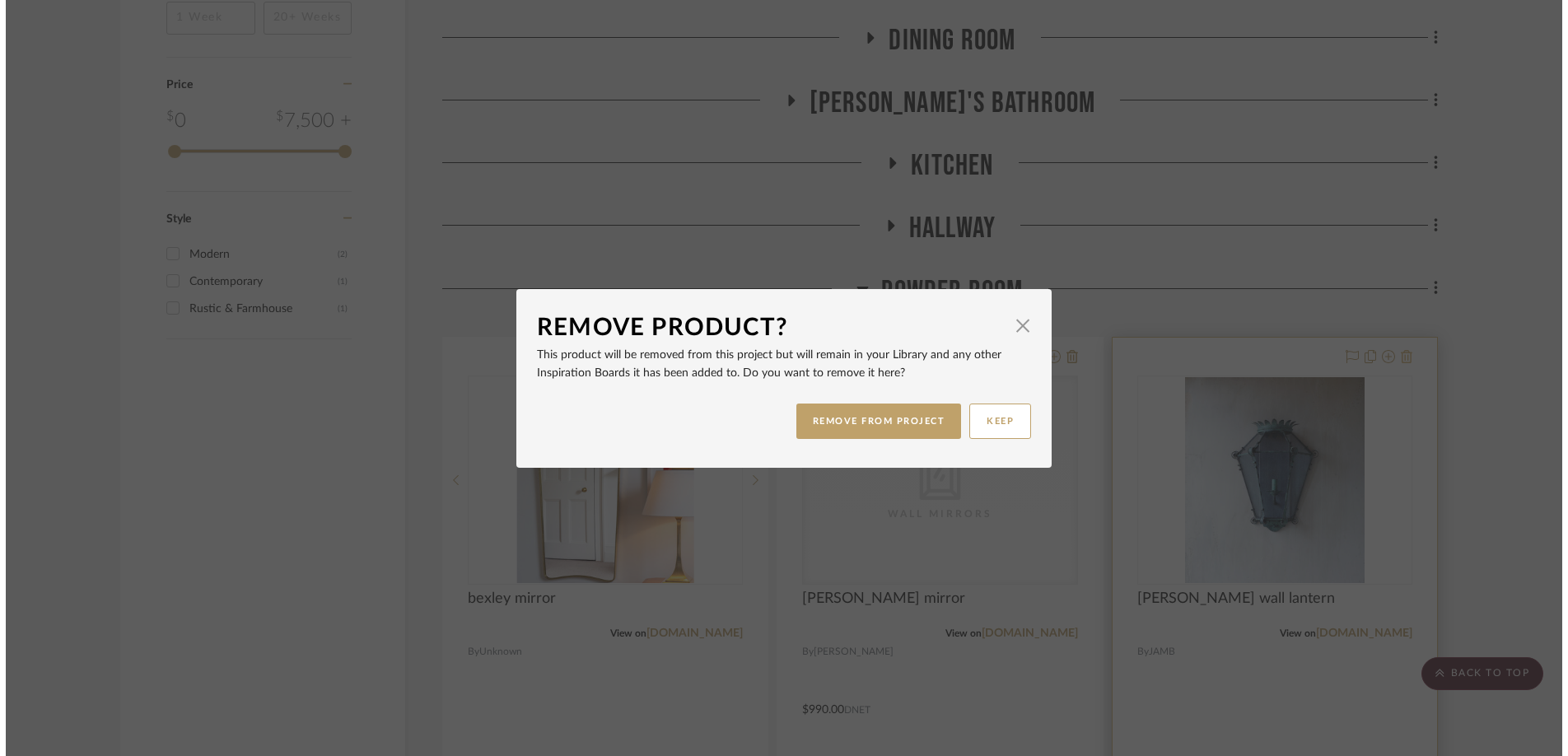
scroll to position [0, 0]
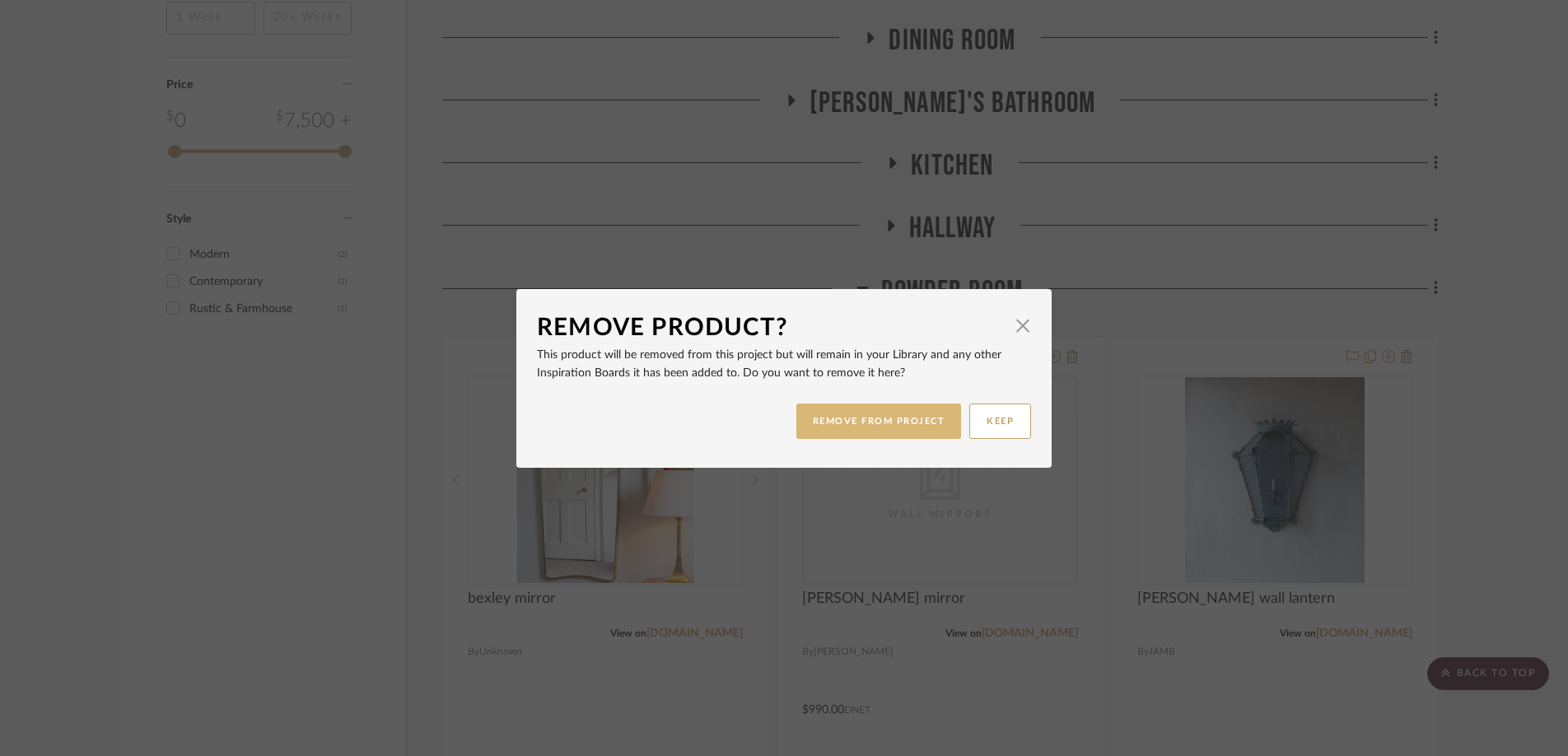
click at [838, 415] on button "REMOVE FROM PROJECT" at bounding box center [879, 421] width 166 height 36
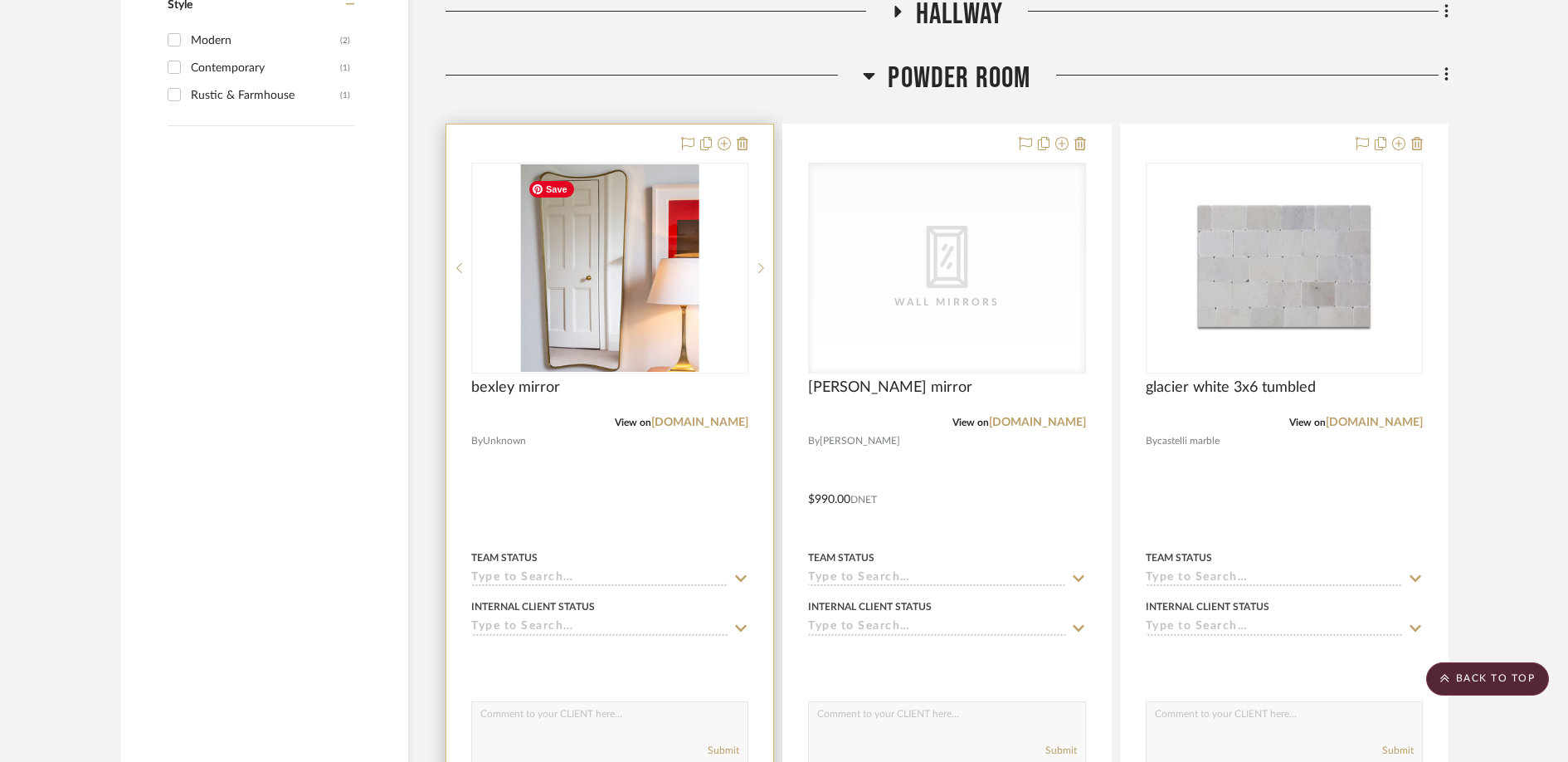
scroll to position [3174, 0]
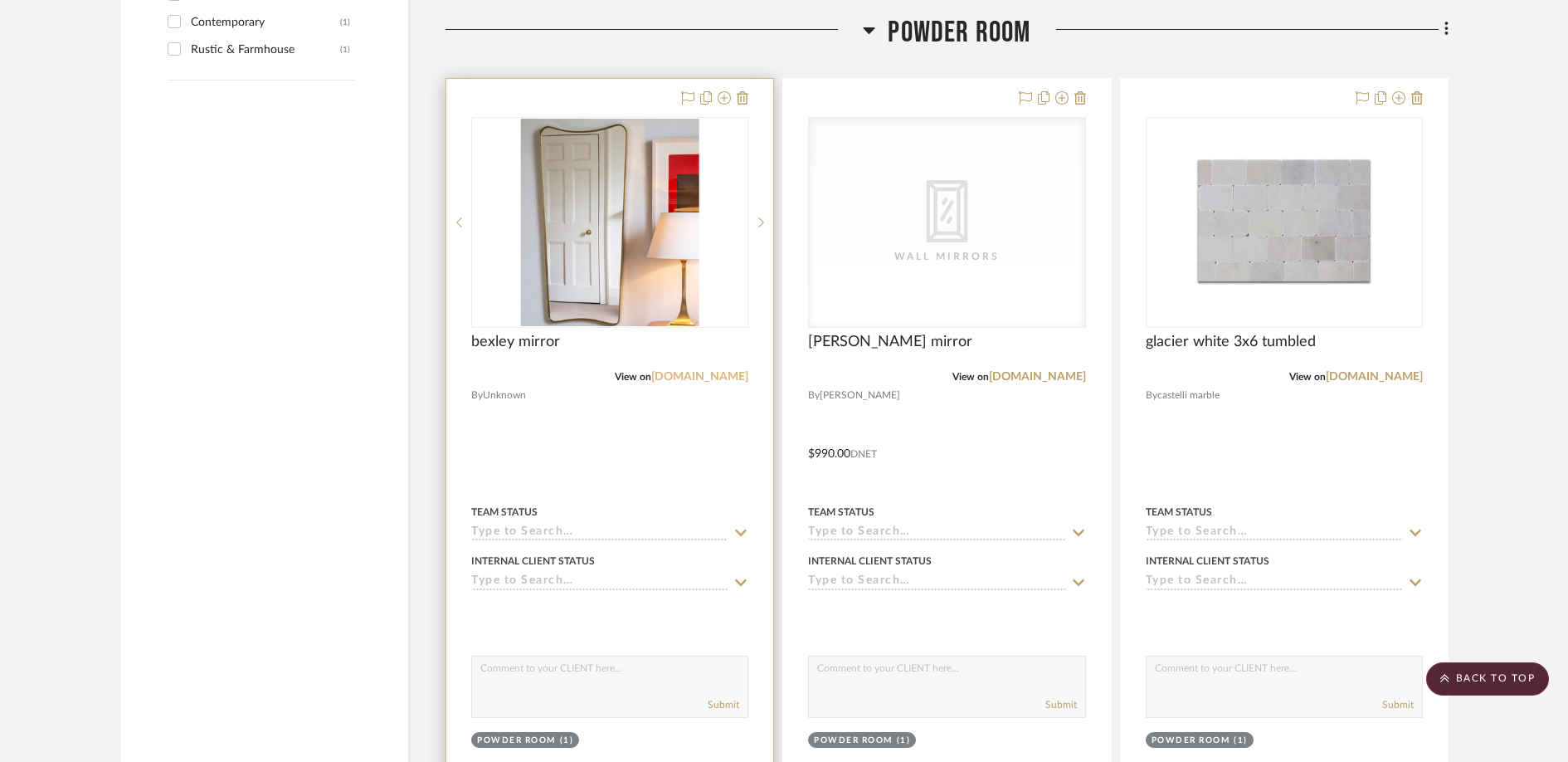
click at [712, 380] on link "[DOMAIN_NAME]" at bounding box center [700, 376] width 97 height 11
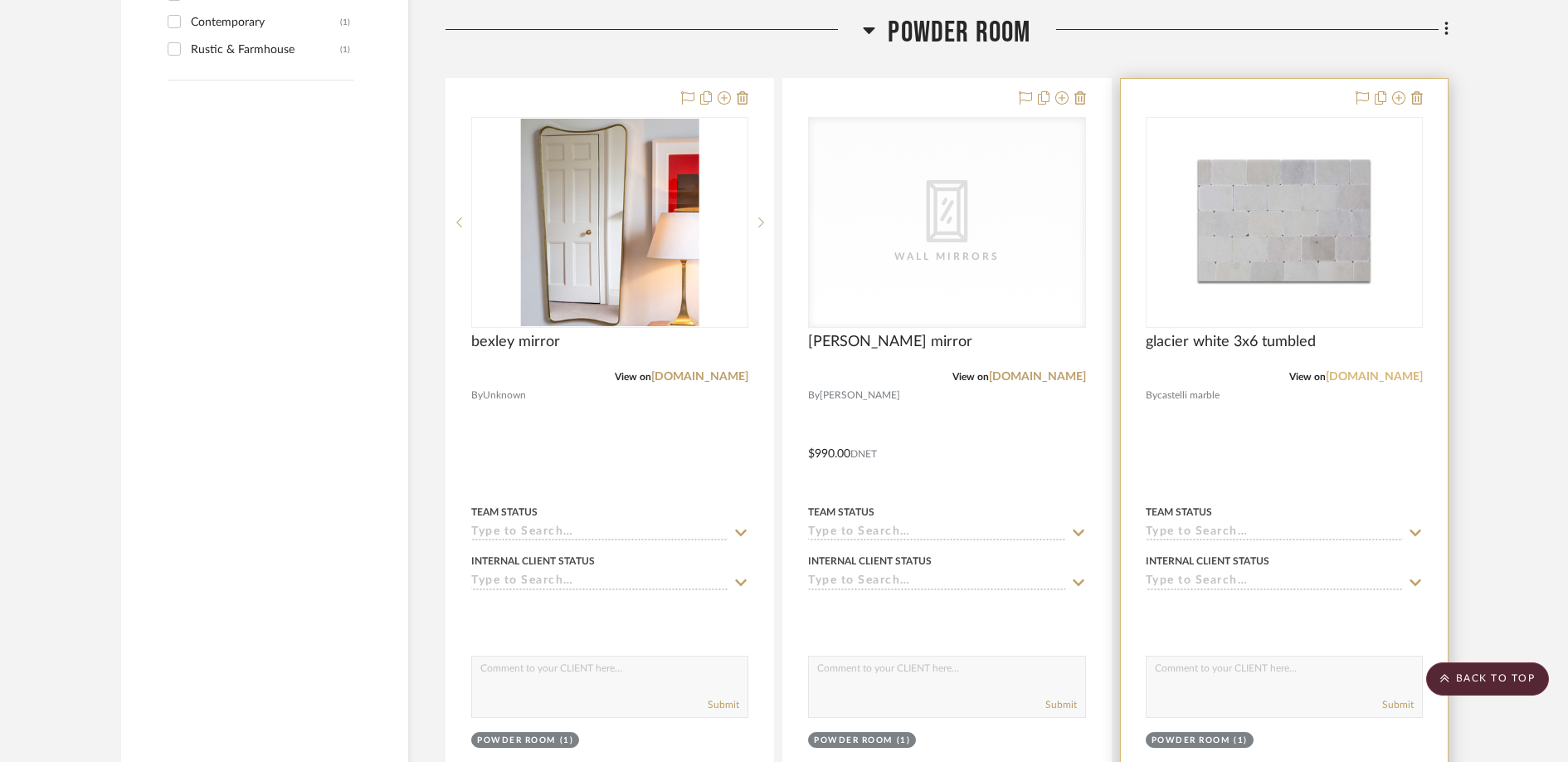
click at [1363, 383] on link "[DOMAIN_NAME]" at bounding box center [1374, 376] width 97 height 11
